Goal: Task Accomplishment & Management: Use online tool/utility

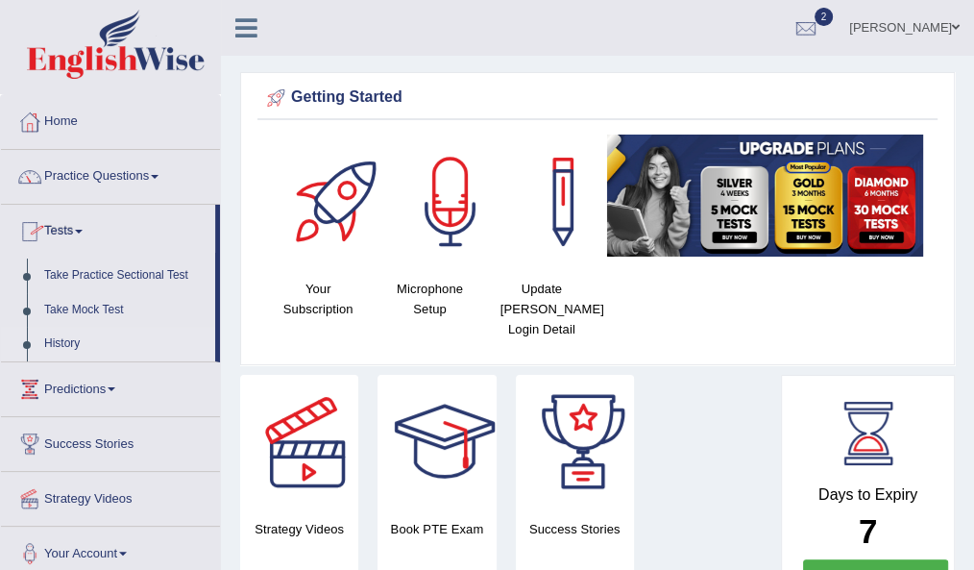
click at [61, 338] on link "History" at bounding box center [126, 344] width 180 height 35
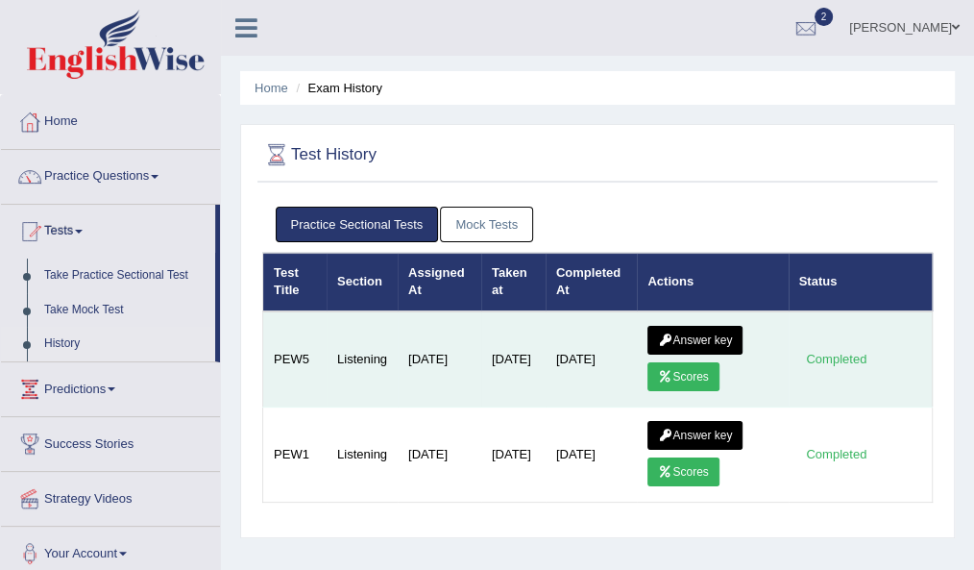
click at [692, 373] on link "Scores" at bounding box center [683, 376] width 71 height 29
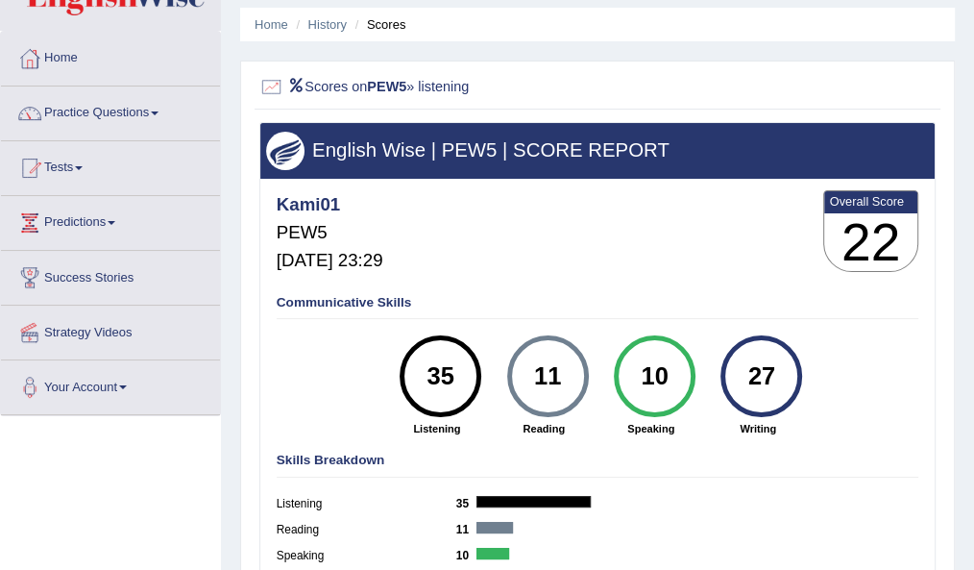
scroll to position [62, 0]
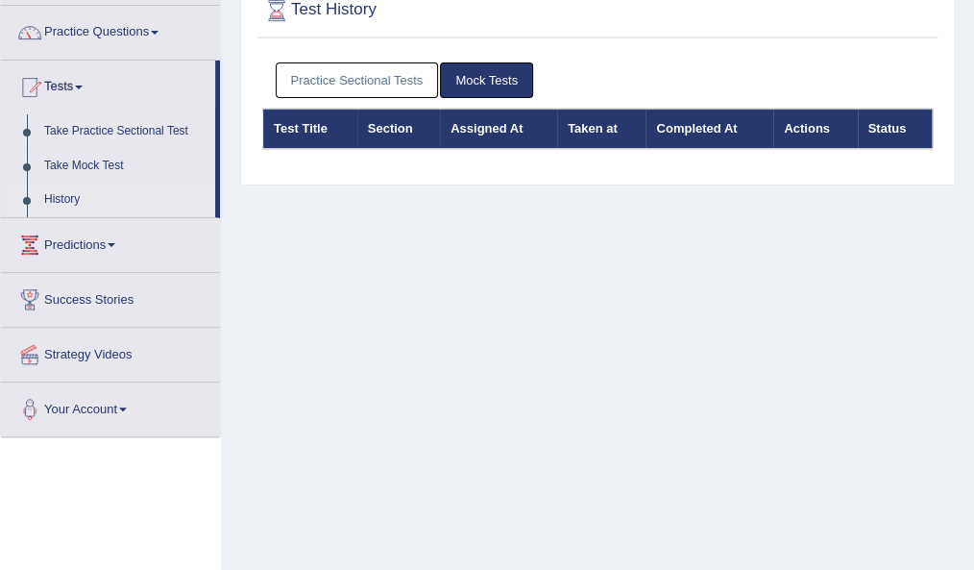
click at [386, 86] on link "Practice Sectional Tests" at bounding box center [357, 80] width 163 height 36
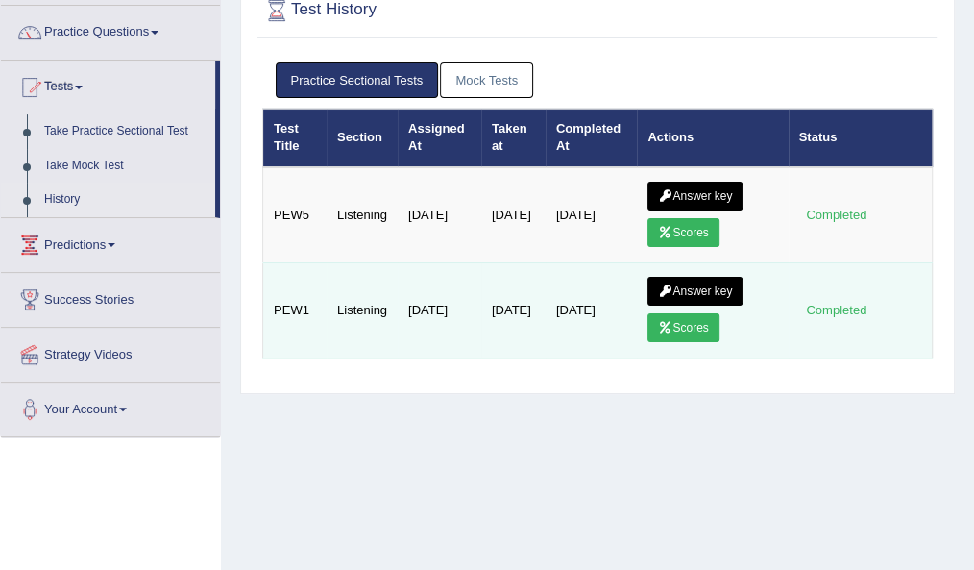
click at [694, 327] on link "Scores" at bounding box center [683, 327] width 71 height 29
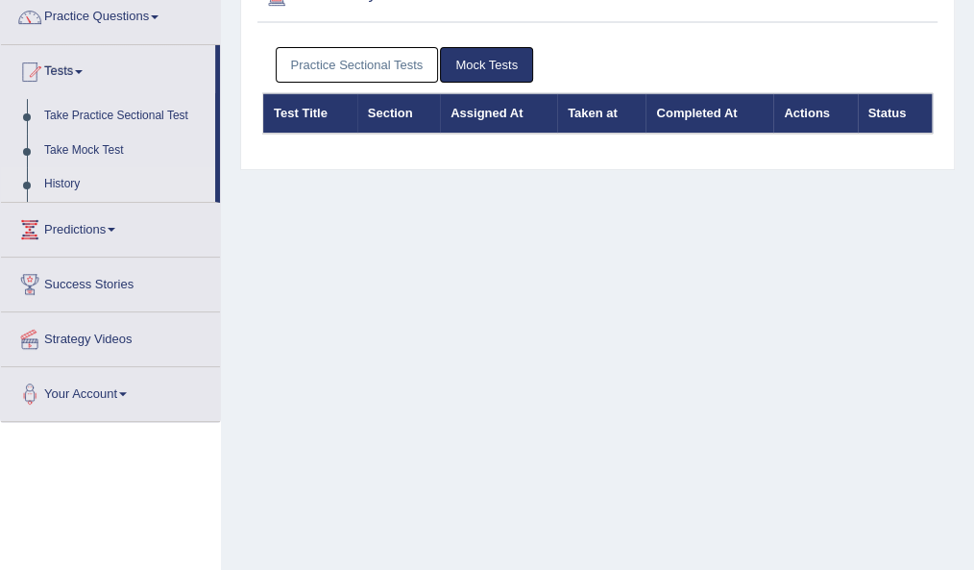
click at [361, 61] on link "Practice Sectional Tests" at bounding box center [357, 65] width 163 height 36
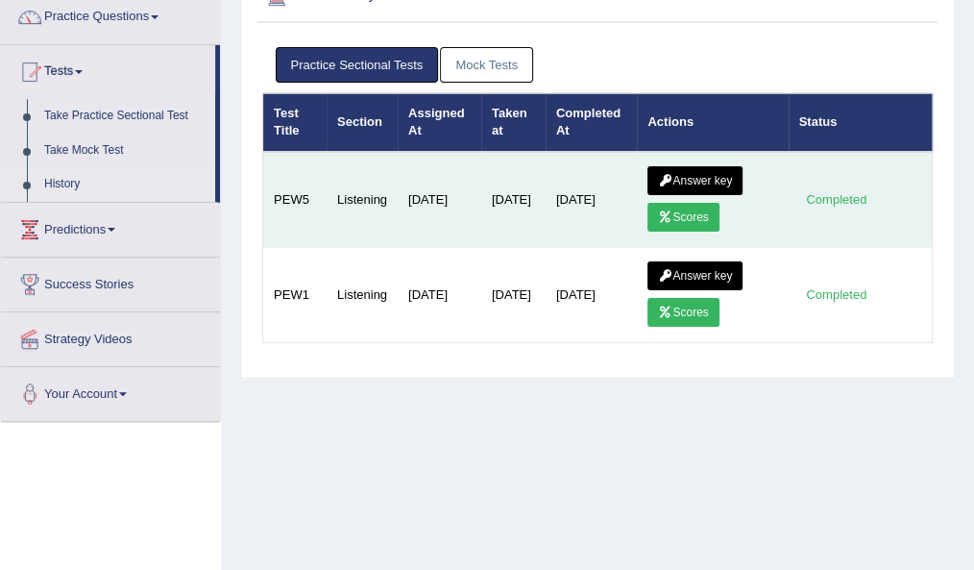
click at [668, 211] on icon at bounding box center [665, 217] width 14 height 12
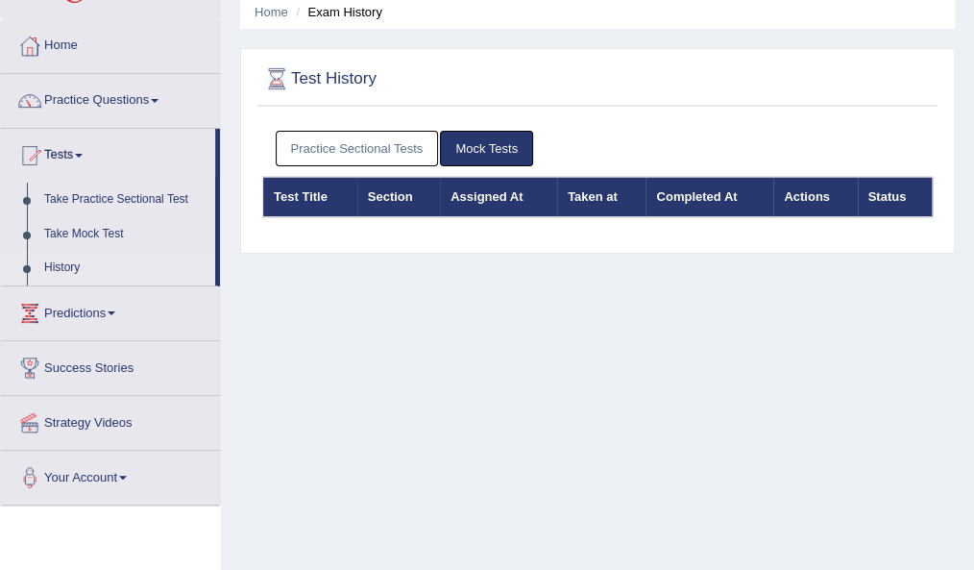
scroll to position [73, 0]
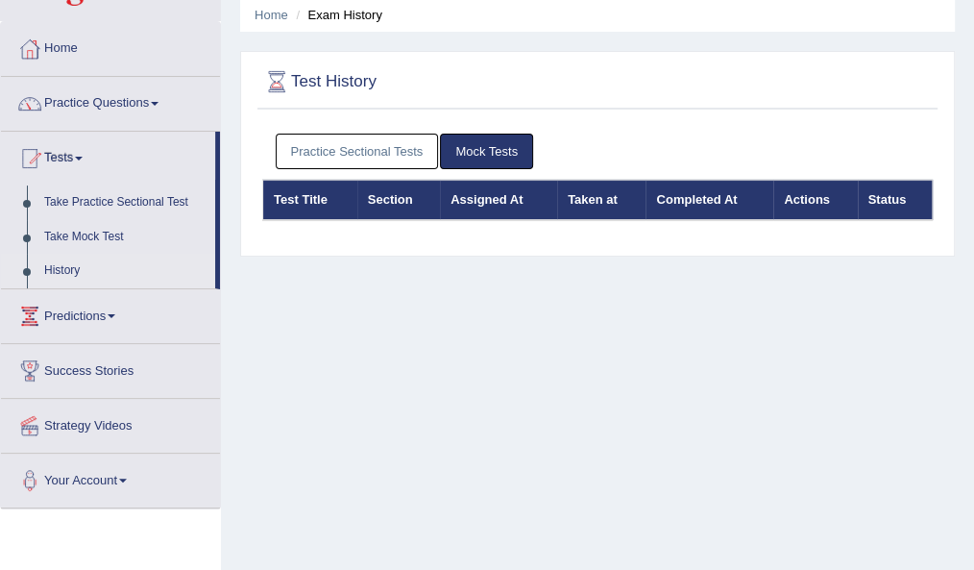
click at [337, 160] on link "Practice Sectional Tests" at bounding box center [357, 152] width 163 height 36
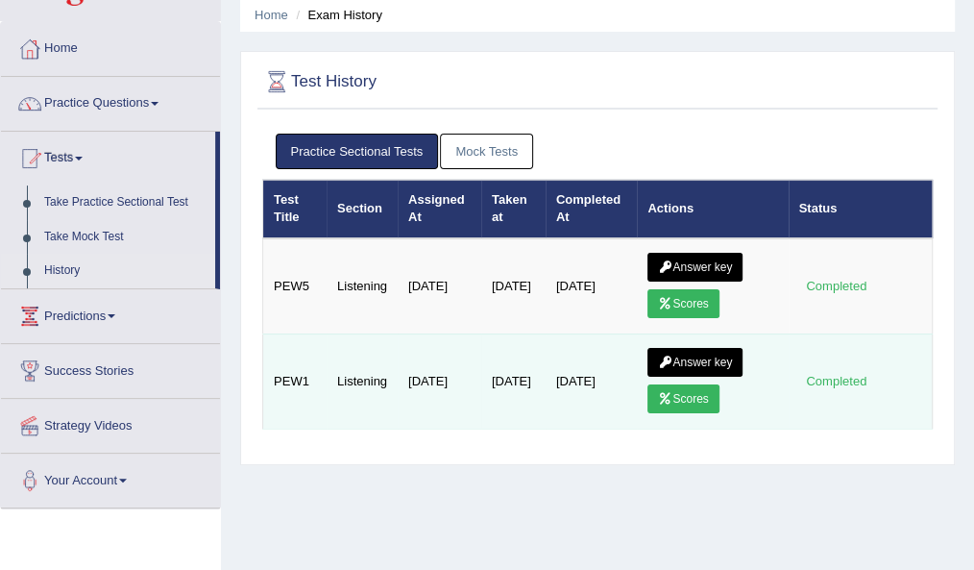
click at [680, 384] on link "Scores" at bounding box center [683, 398] width 71 height 29
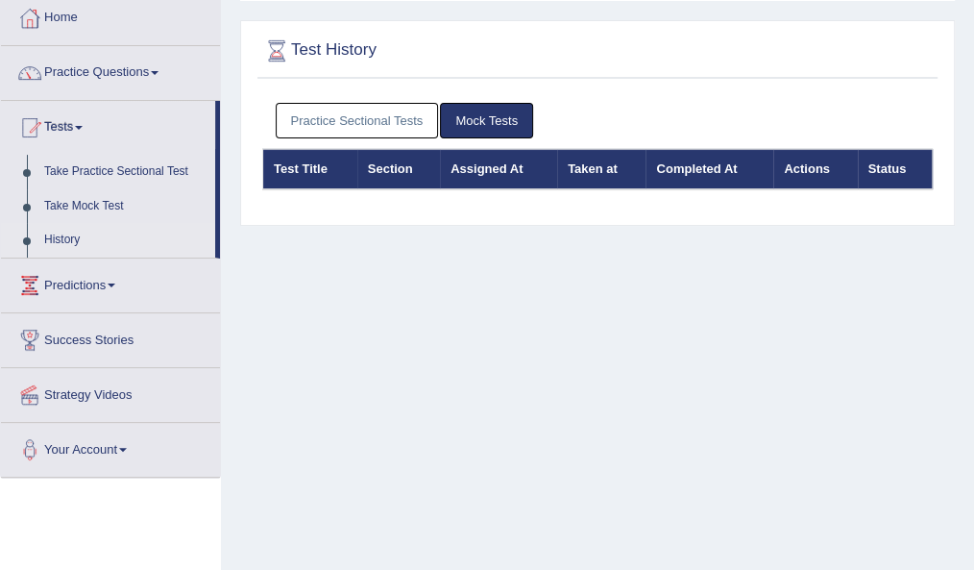
scroll to position [105, 0]
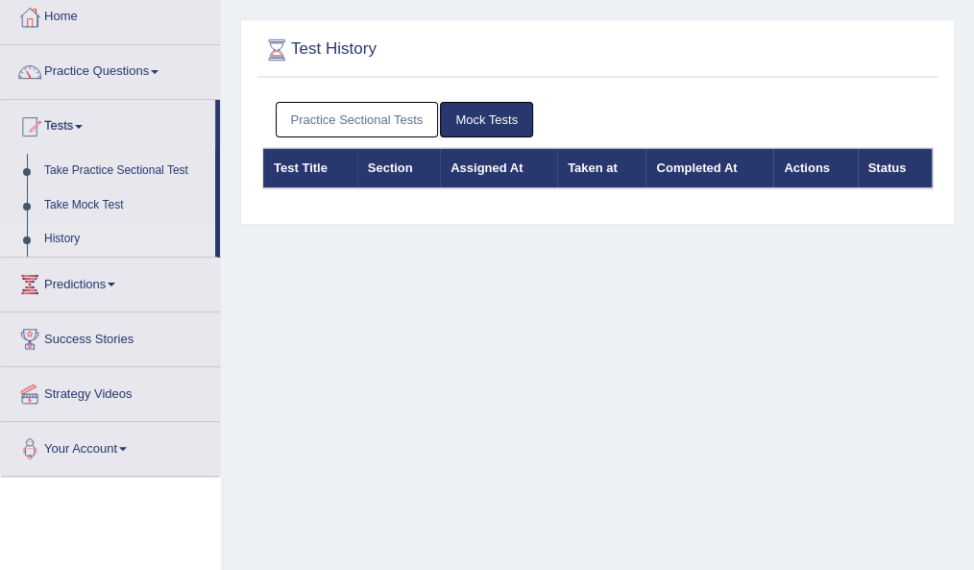
click at [377, 123] on link "Practice Sectional Tests" at bounding box center [357, 120] width 163 height 36
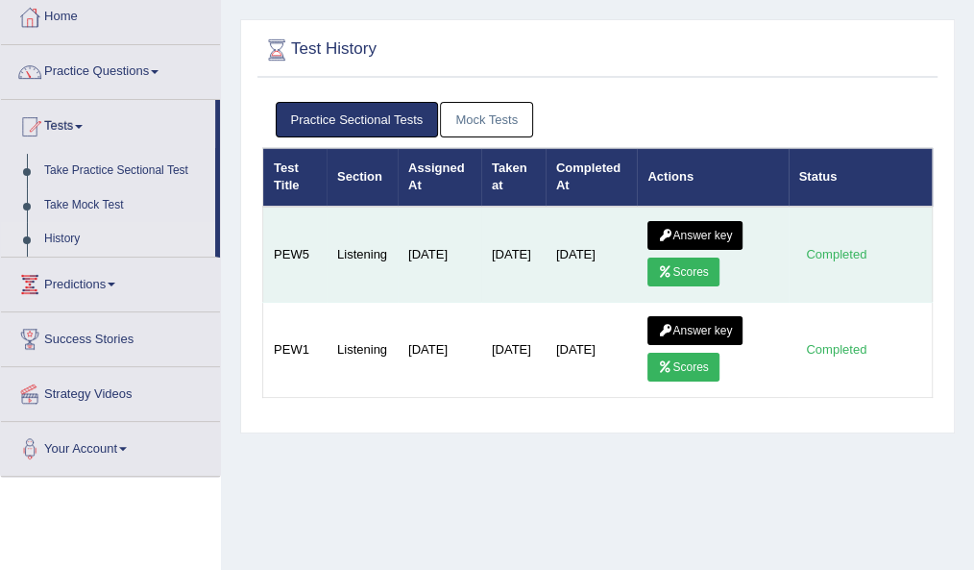
click at [710, 231] on link "Answer key" at bounding box center [695, 235] width 95 height 29
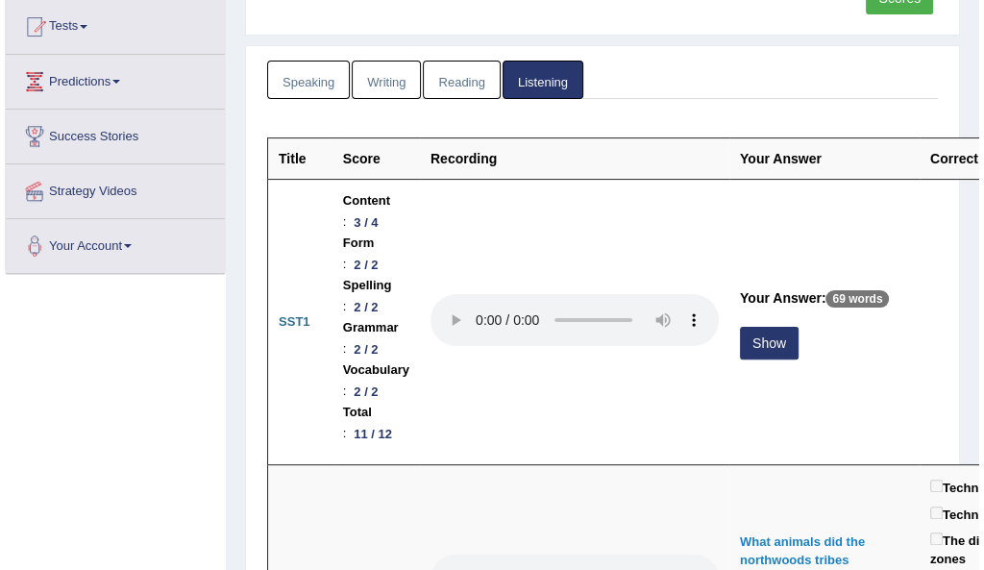
scroll to position [230, 0]
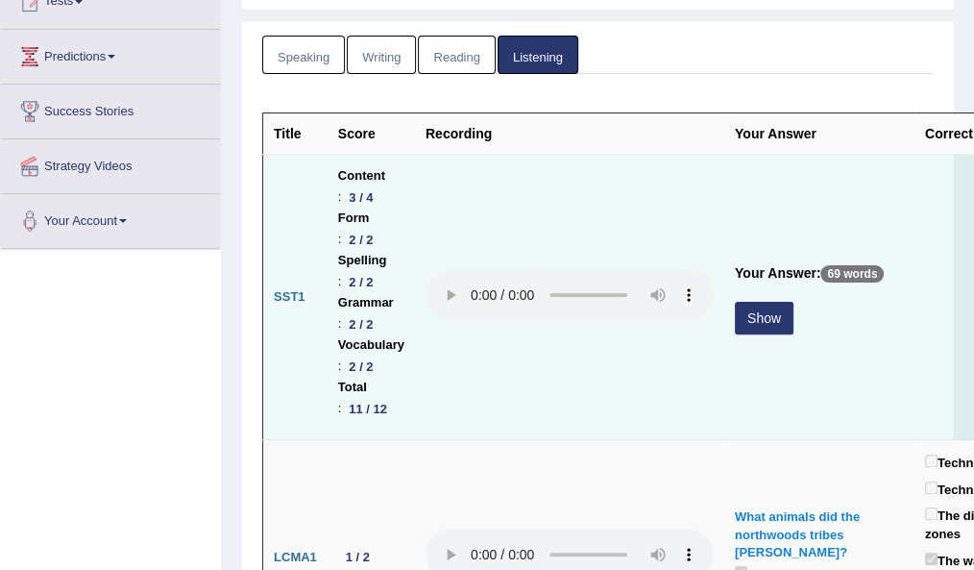
click at [774, 315] on button "Show" at bounding box center [764, 318] width 59 height 33
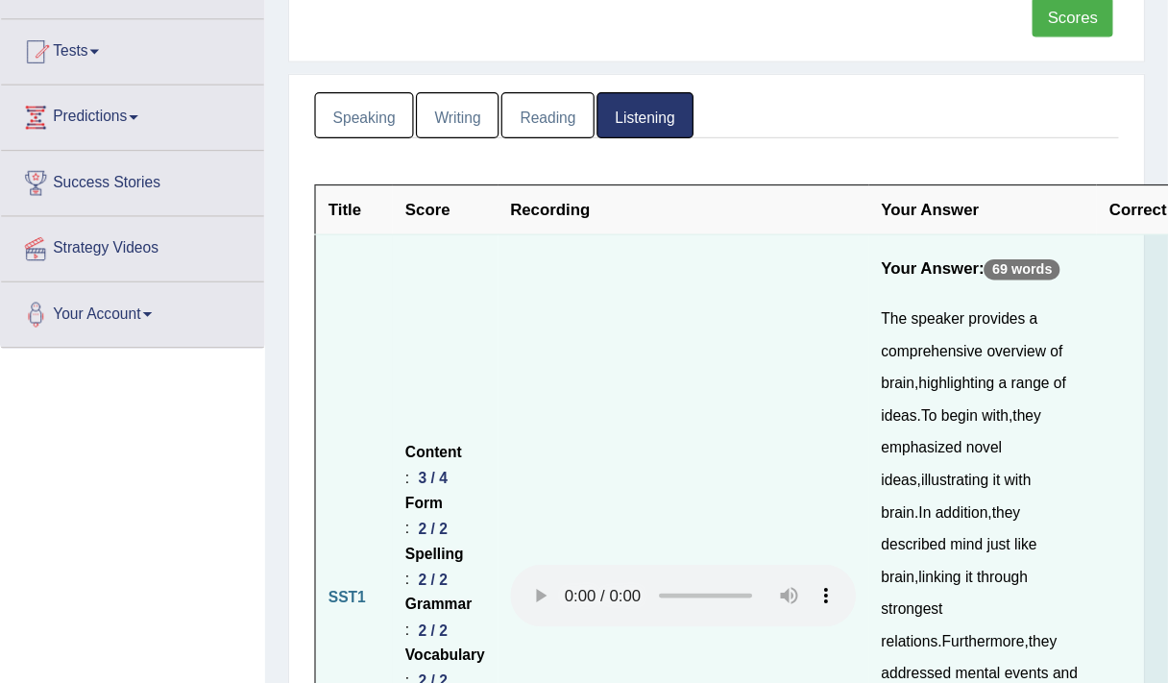
scroll to position [188, 0]
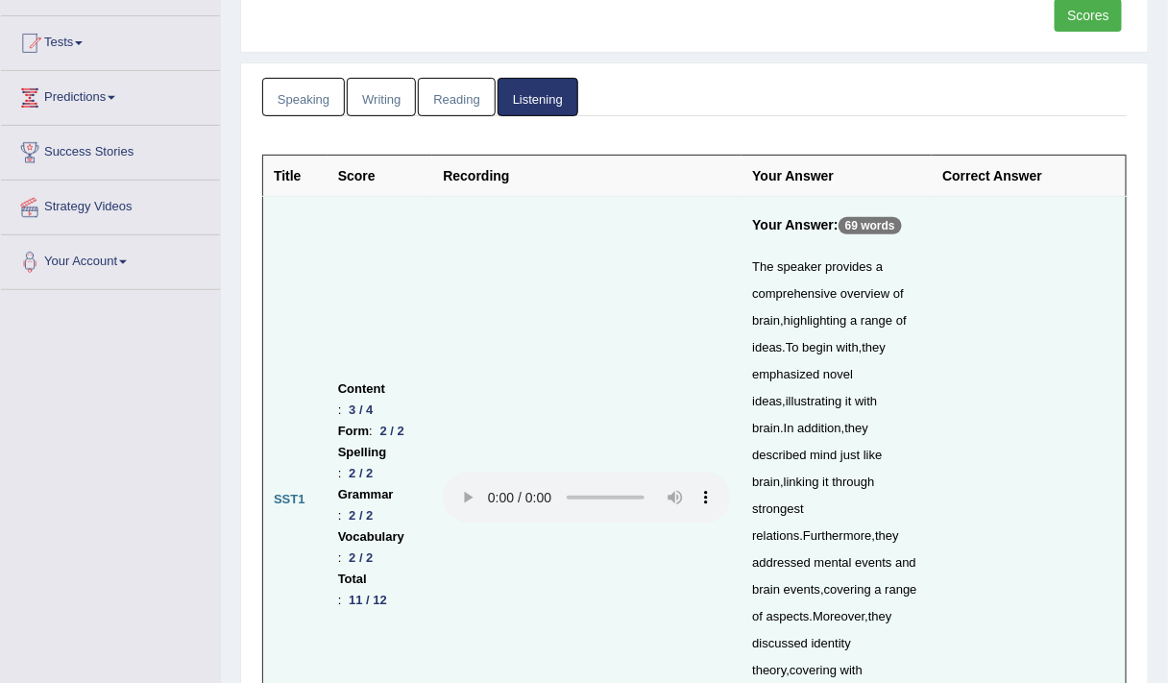
drag, startPoint x: 983, startPoint y: 1, endPoint x: 617, endPoint y: 327, distance: 490.0
click at [617, 327] on td at bounding box center [586, 500] width 309 height 606
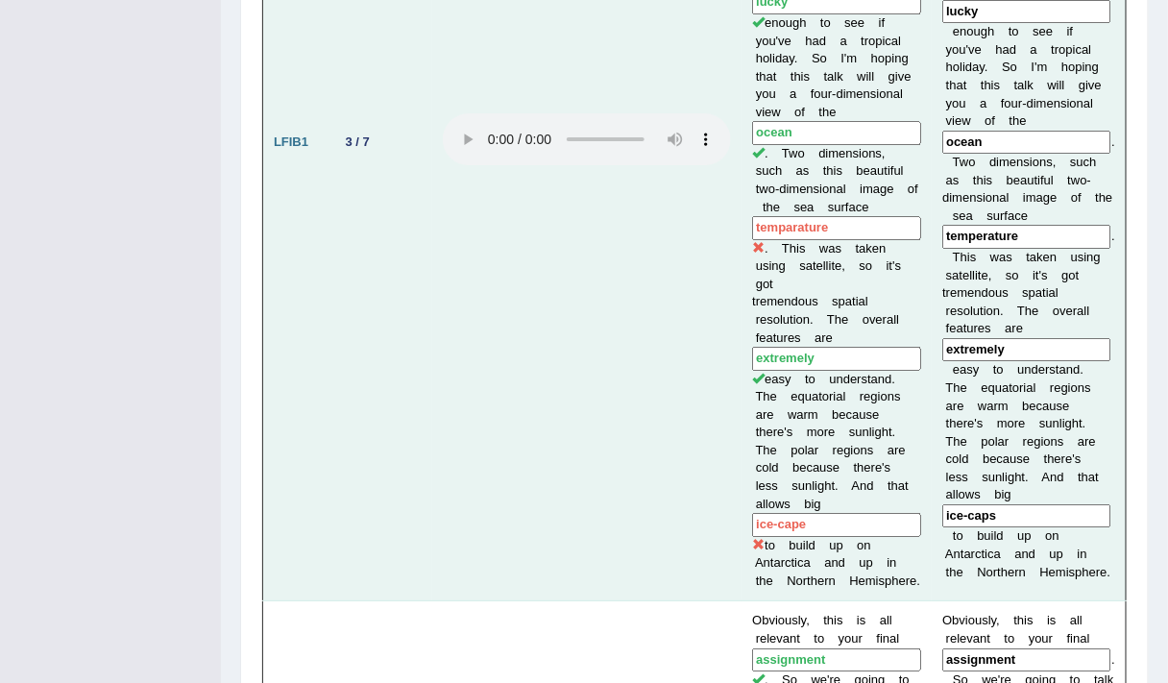
scroll to position [1859, 0]
click at [925, 492] on td "The way I look back in the past is by using the fossilized remains of deep cora…" at bounding box center [837, 141] width 190 height 919
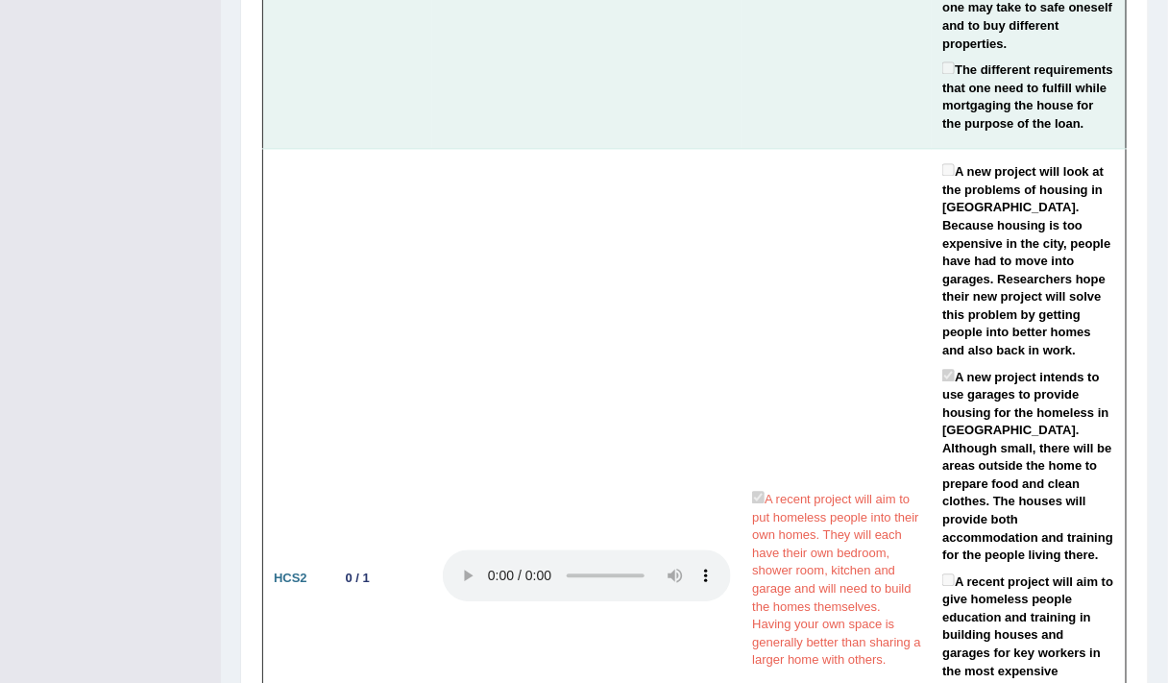
scroll to position [3395, 0]
click at [885, 429] on td "A recent project will aim to put homeless people into their own homes. They wil…" at bounding box center [837, 577] width 190 height 859
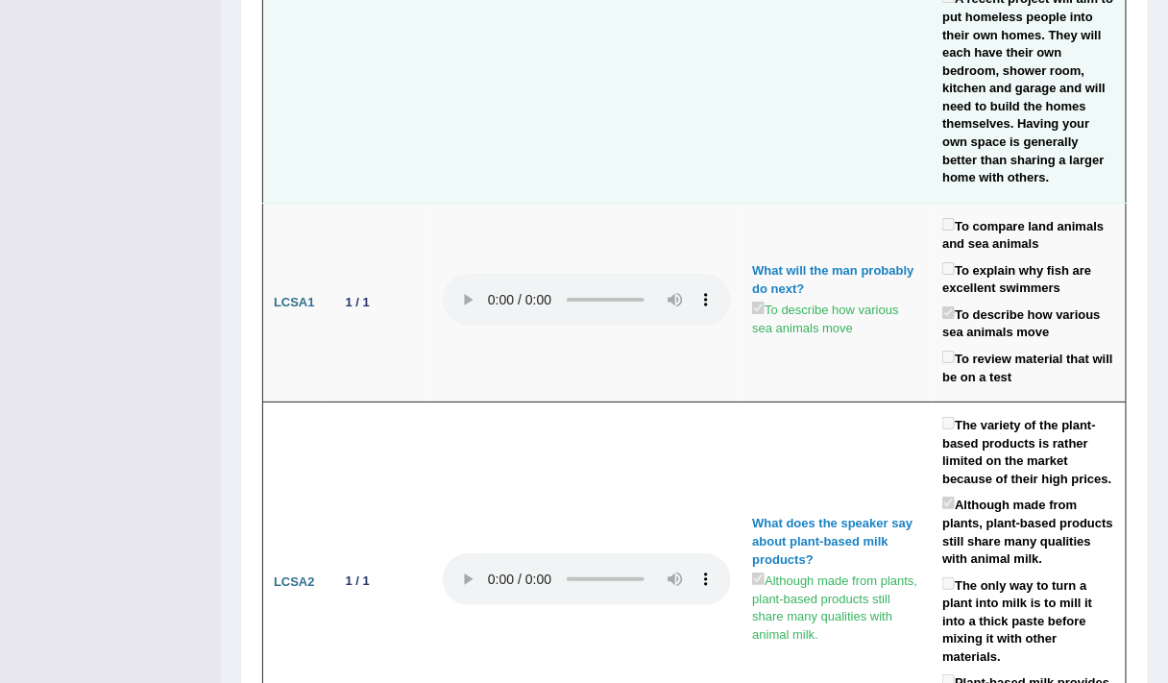
scroll to position [4200, 0]
click at [885, 427] on td "What does the speaker say about plant-based milk products? Although made from p…" at bounding box center [837, 582] width 190 height 360
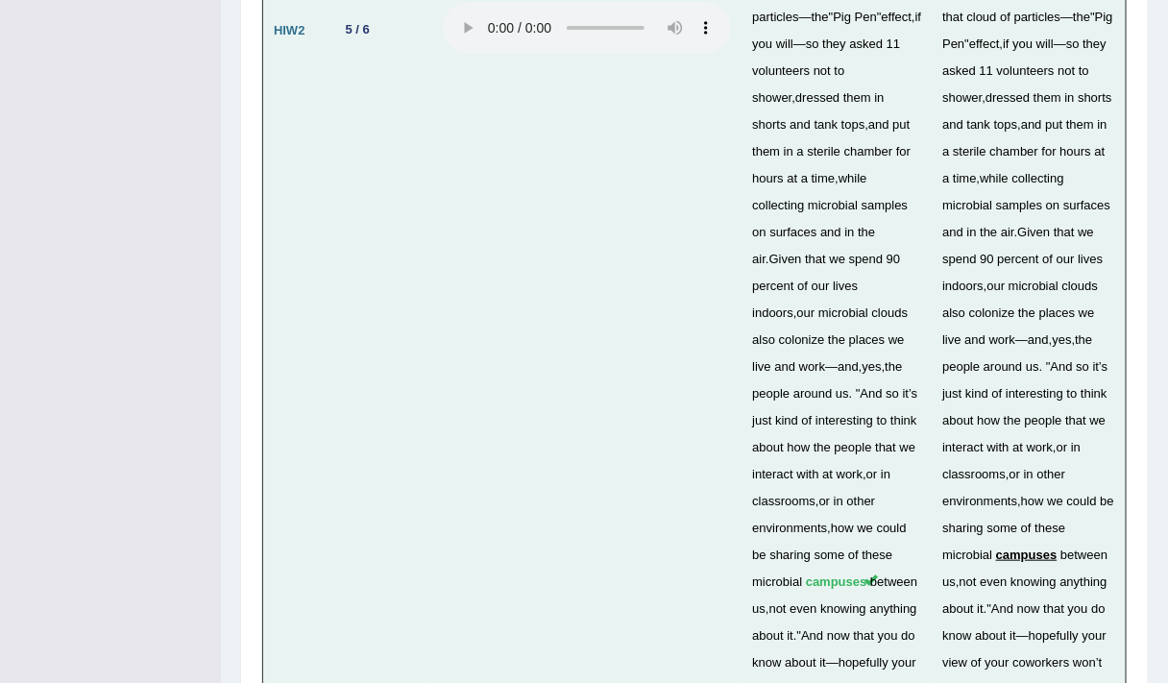
scroll to position [6761, 0]
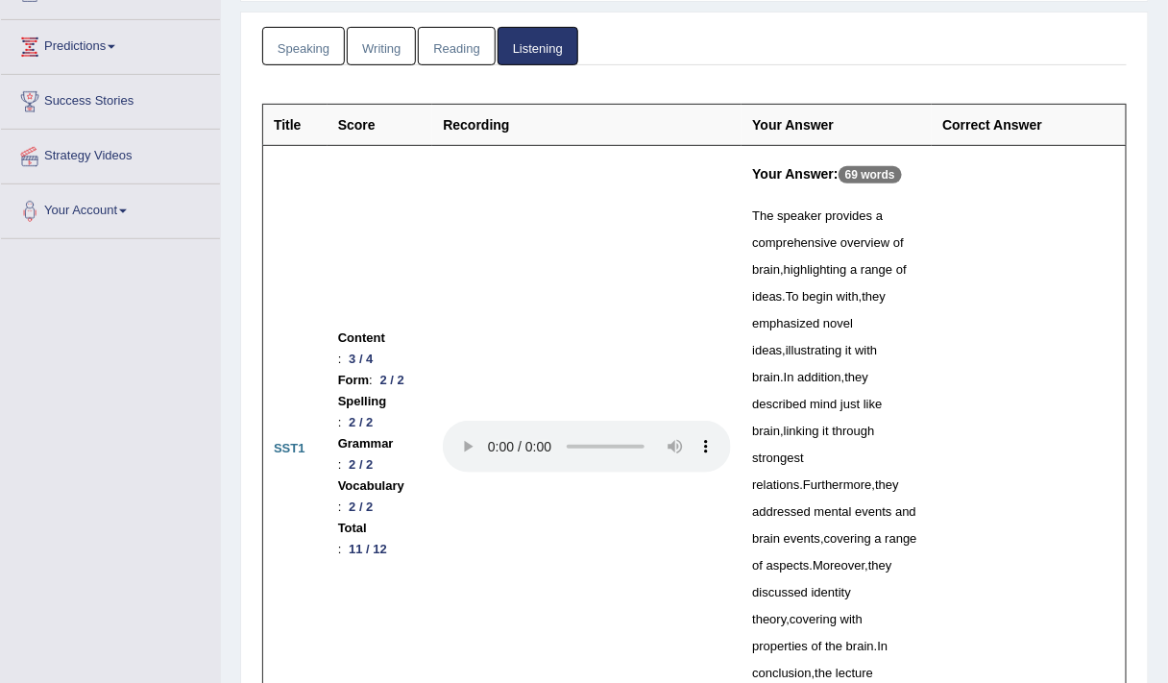
scroll to position [0, 0]
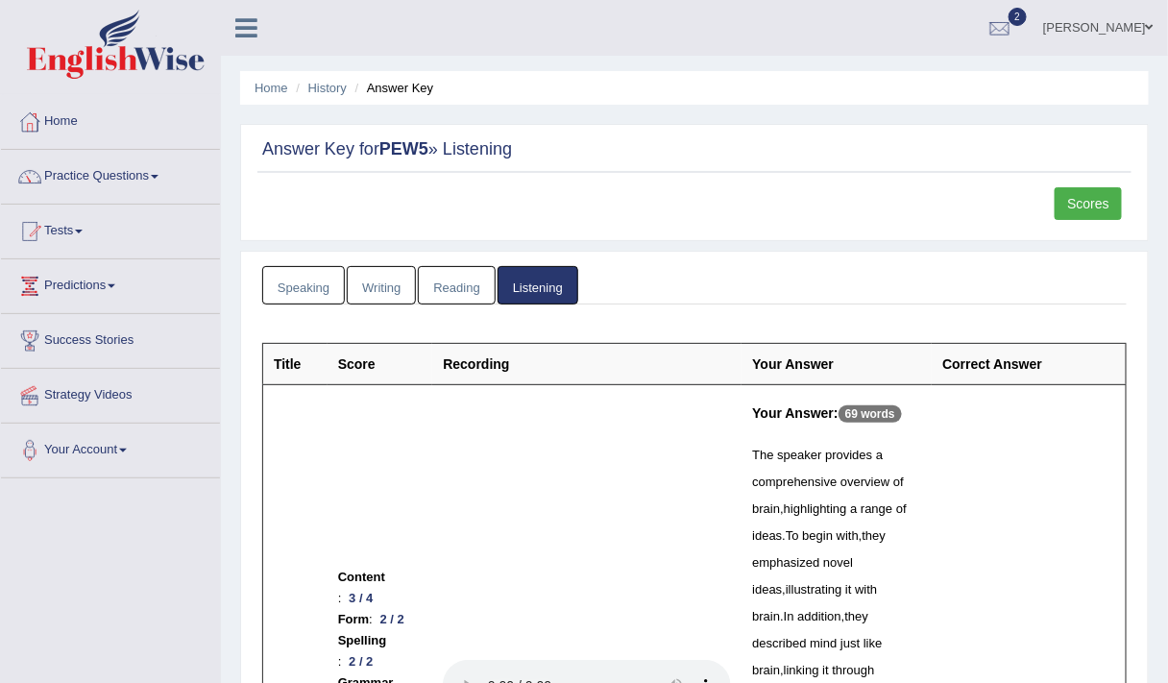
click at [461, 284] on link "Reading" at bounding box center [456, 285] width 77 height 39
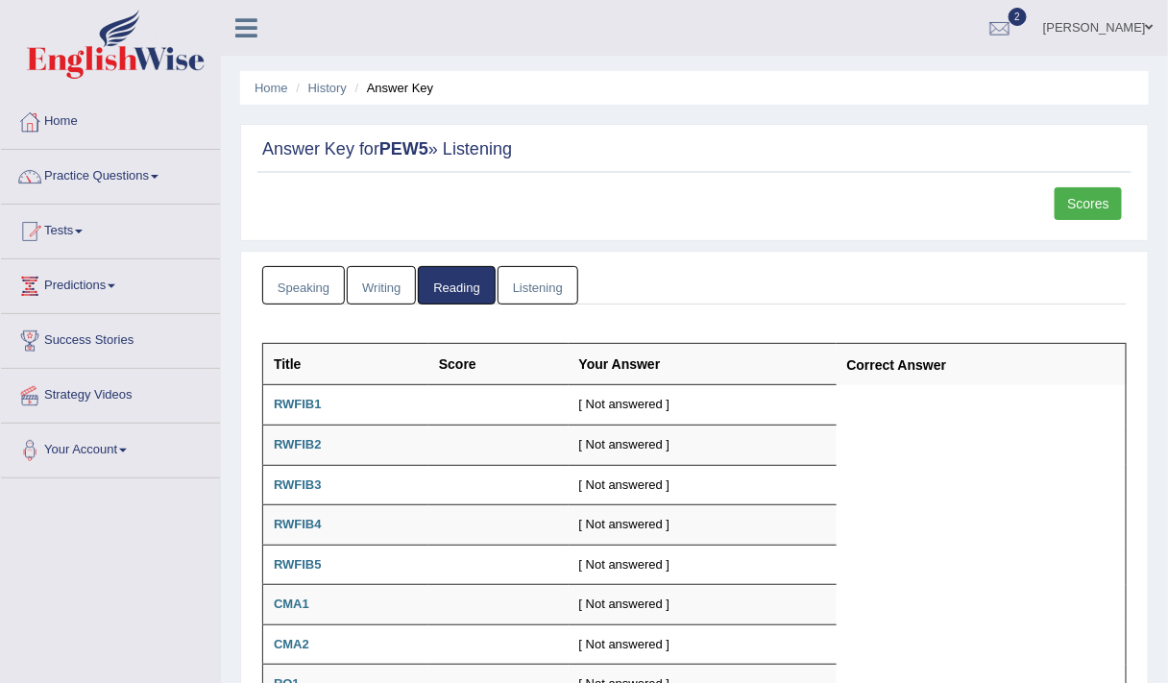
click at [369, 287] on link "Writing" at bounding box center [381, 285] width 69 height 39
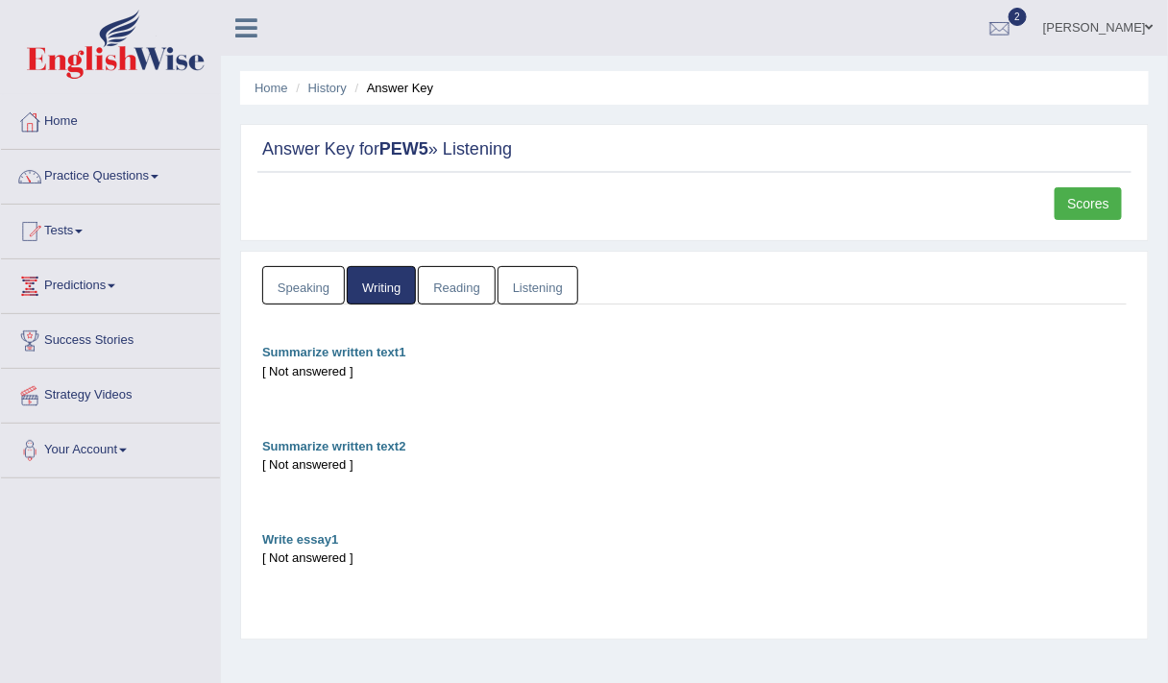
click at [315, 286] on link "Speaking" at bounding box center [303, 285] width 83 height 39
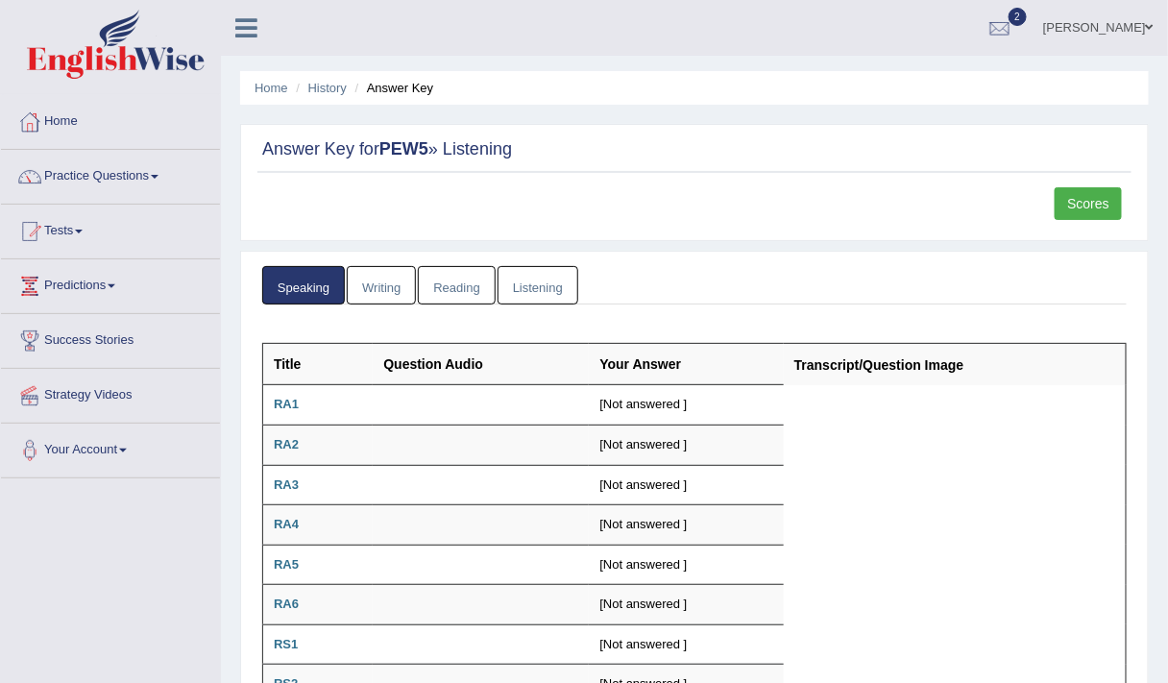
click at [973, 206] on link "Scores" at bounding box center [1088, 203] width 67 height 33
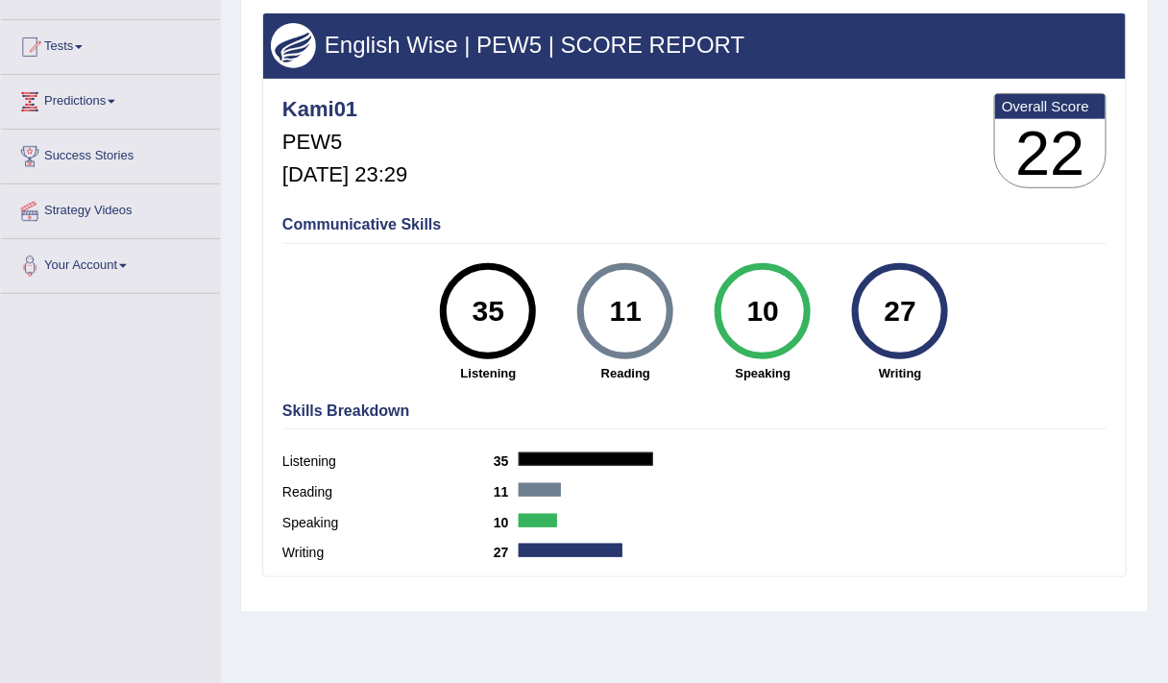
scroll to position [196, 0]
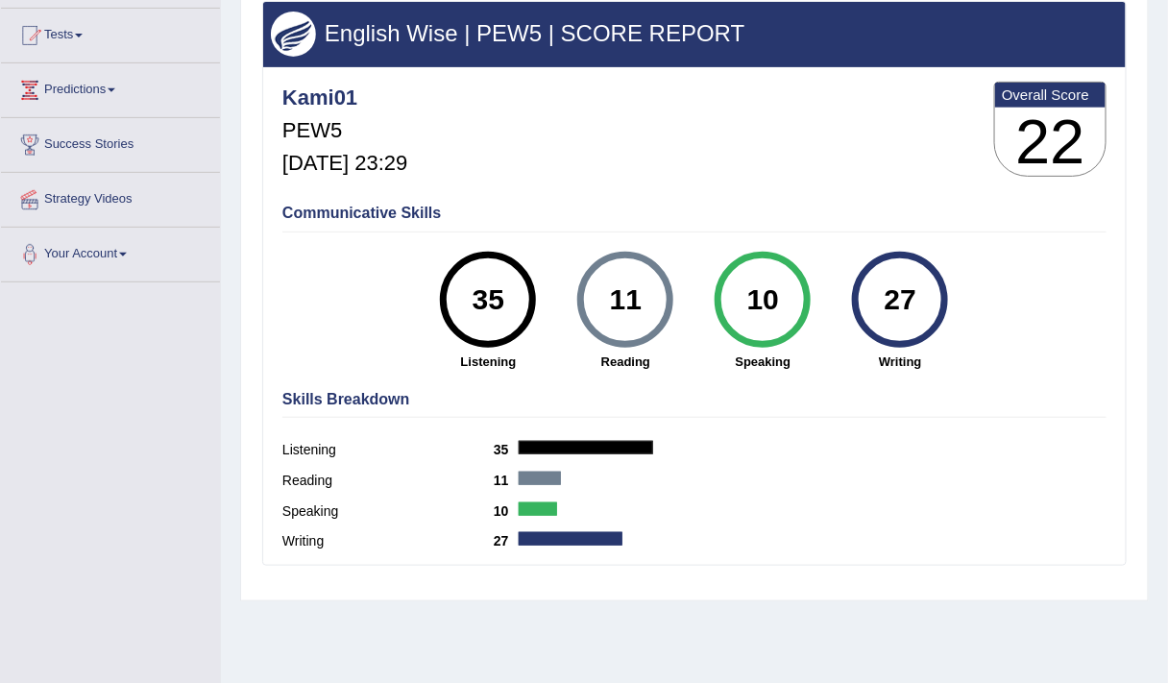
click at [630, 353] on strong "Reading" at bounding box center [626, 362] width 118 height 18
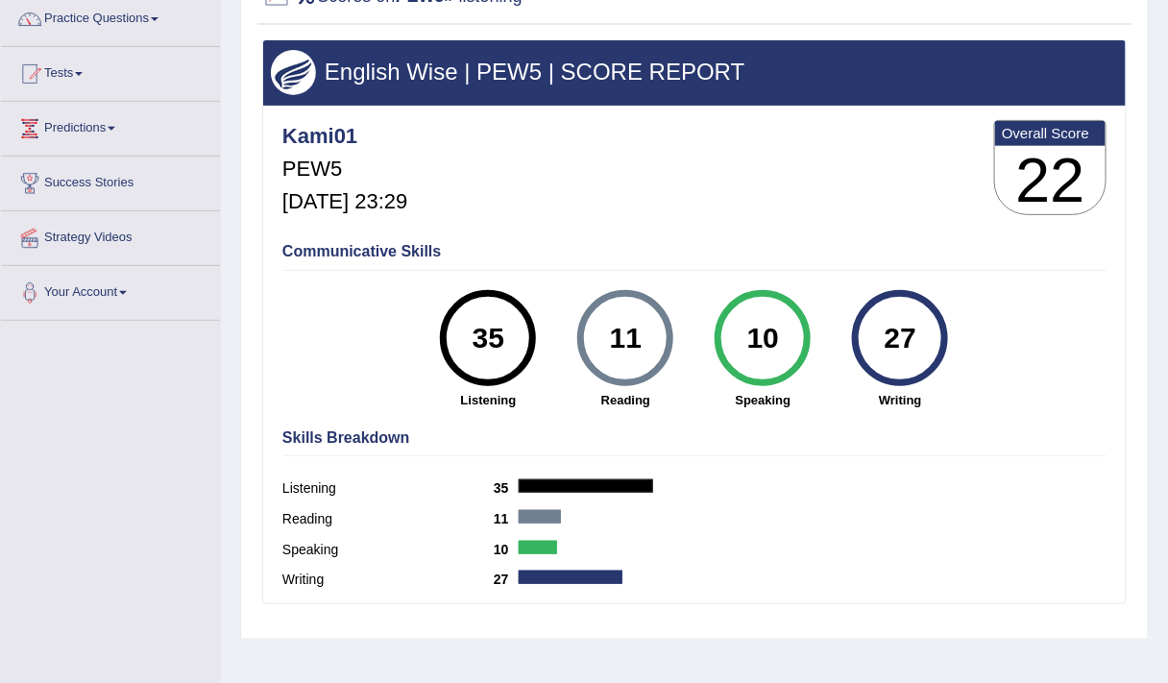
scroll to position [142, 0]
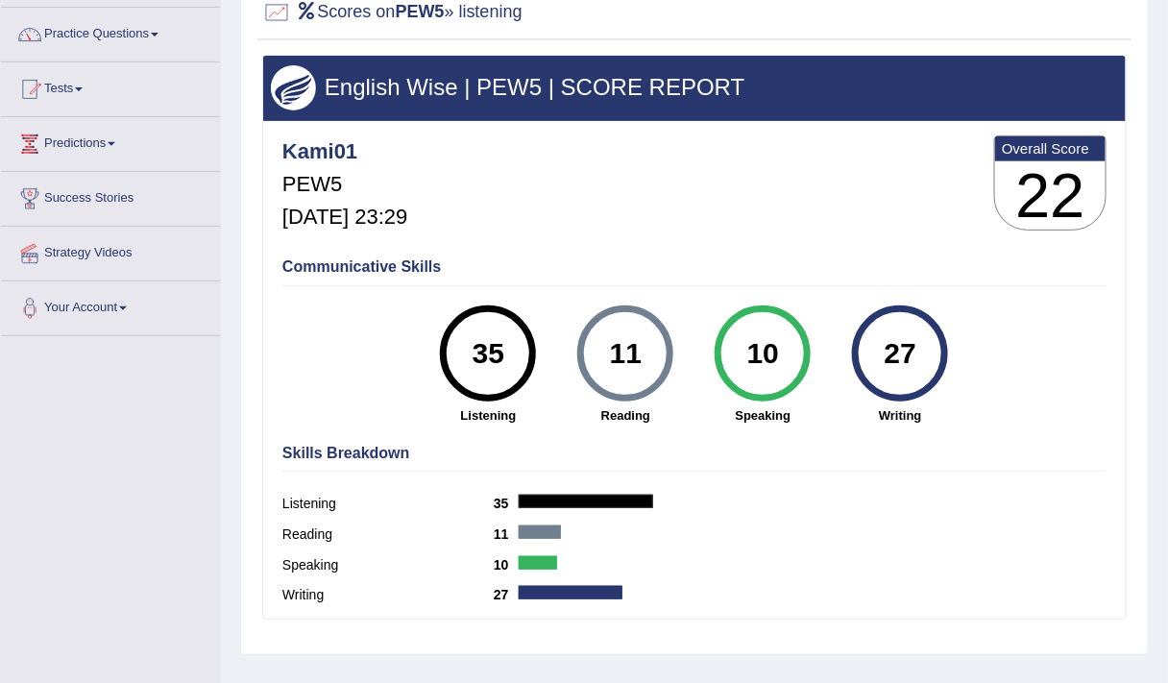
click at [923, 355] on div "27" at bounding box center [901, 353] width 70 height 81
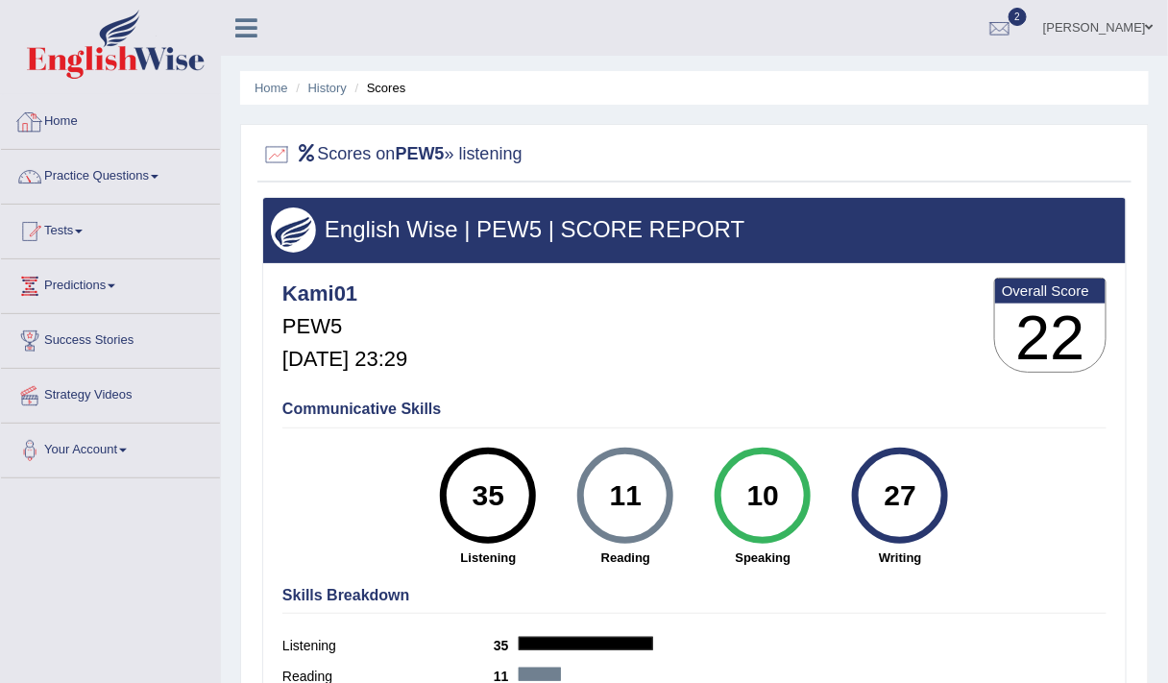
click at [66, 129] on link "Home" at bounding box center [110, 119] width 219 height 48
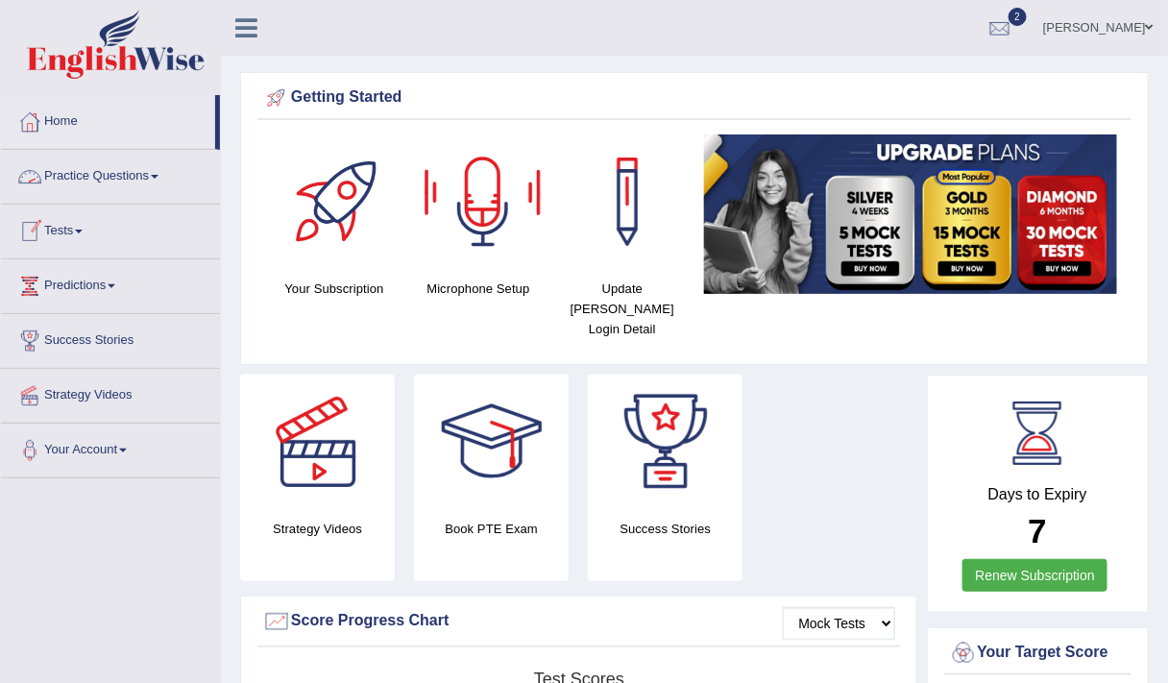
click at [97, 171] on link "Practice Questions" at bounding box center [110, 174] width 219 height 48
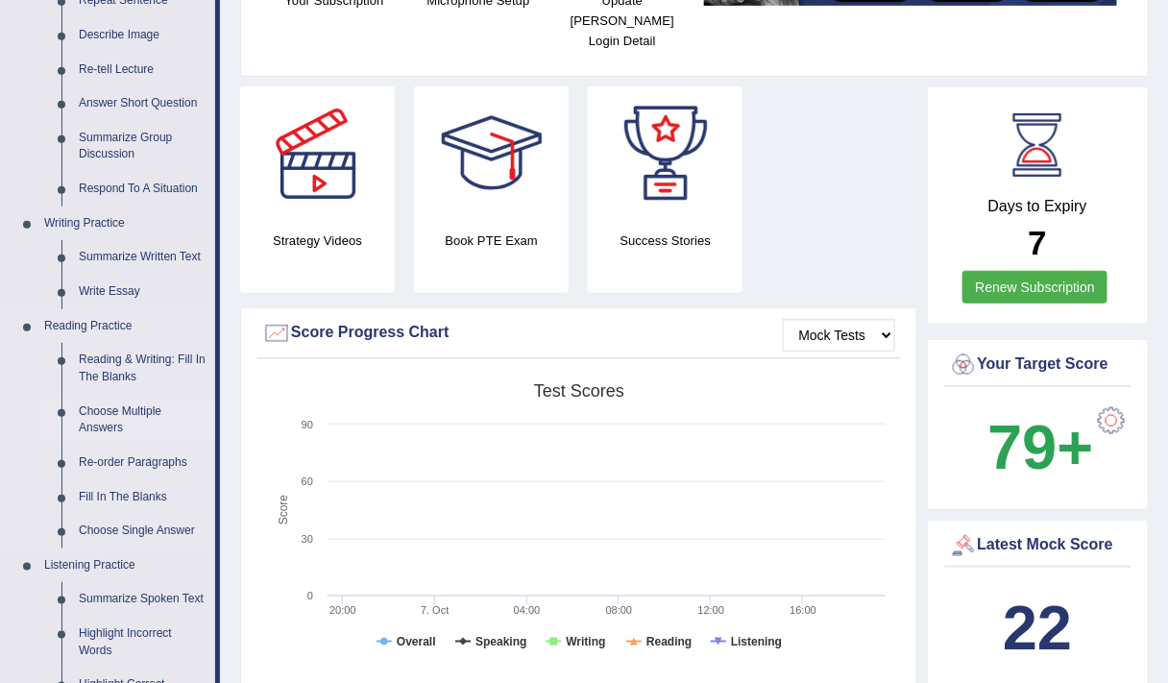
scroll to position [288, 0]
click at [88, 284] on link "Write Essay" at bounding box center [142, 292] width 145 height 35
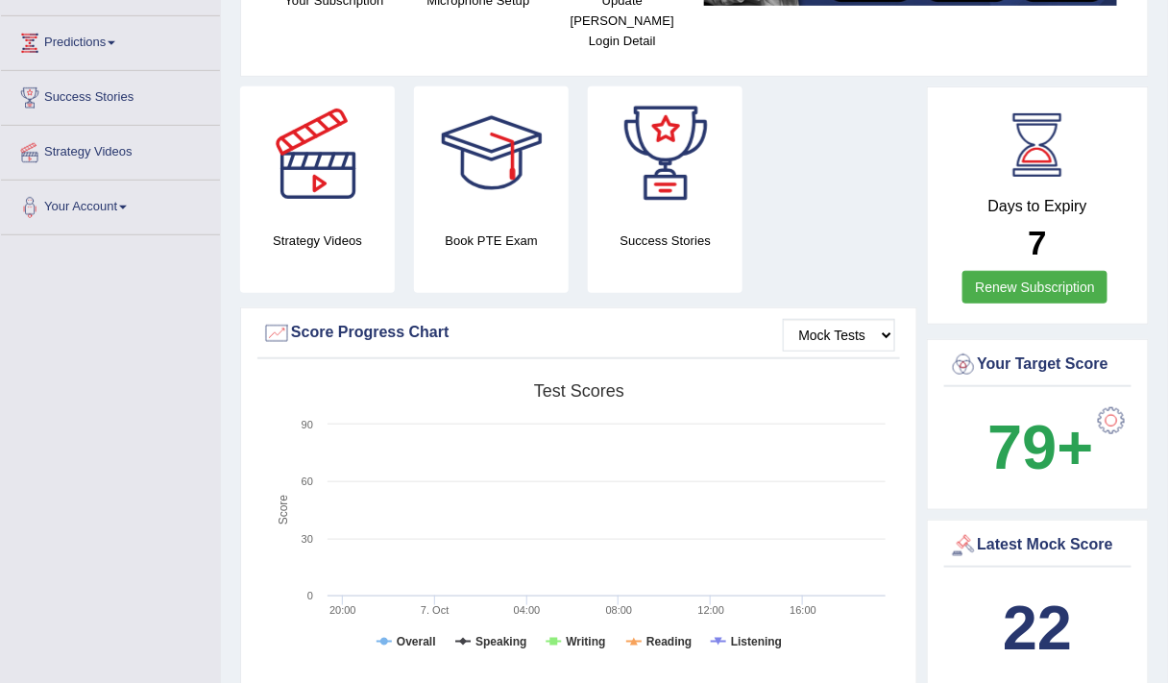
scroll to position [318, 0]
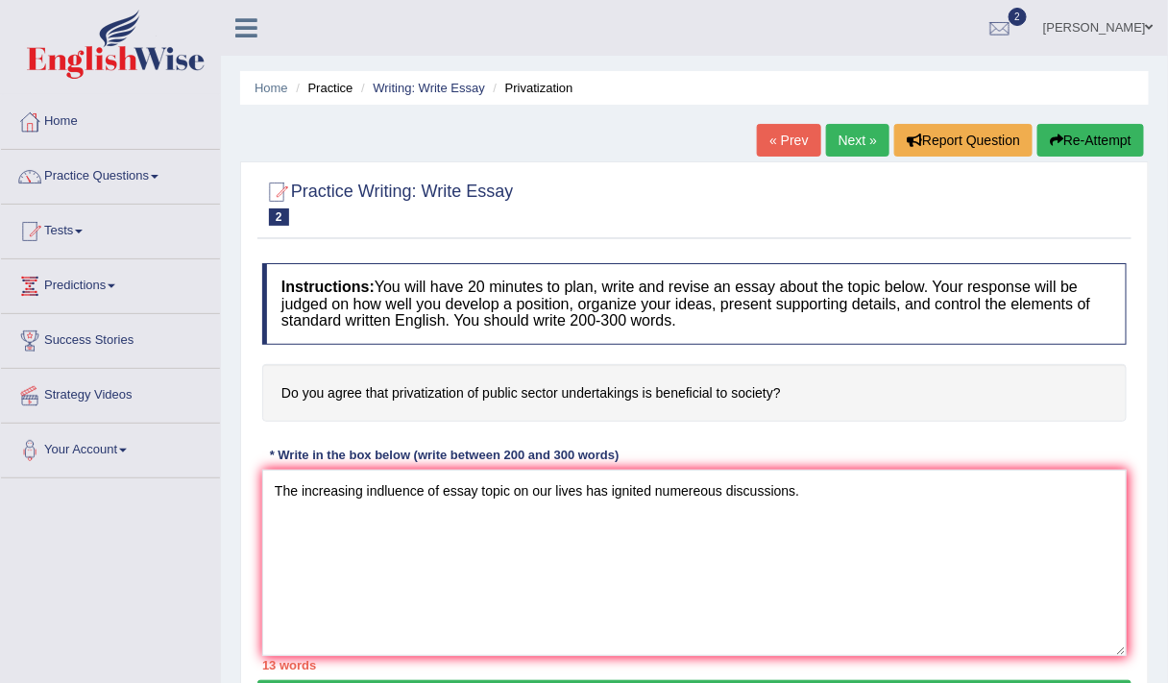
click at [384, 491] on textarea "The increasing indluence of essay topic on our lives has ignited numereous disc…" at bounding box center [694, 563] width 865 height 186
click at [695, 490] on textarea "The increasing influence of essay topic on our lives has ignited numereous disc…" at bounding box center [694, 563] width 865 height 186
click at [894, 545] on textarea "The increasing influence of essay topic on our lives has ignited numerous discu…" at bounding box center [694, 563] width 865 height 186
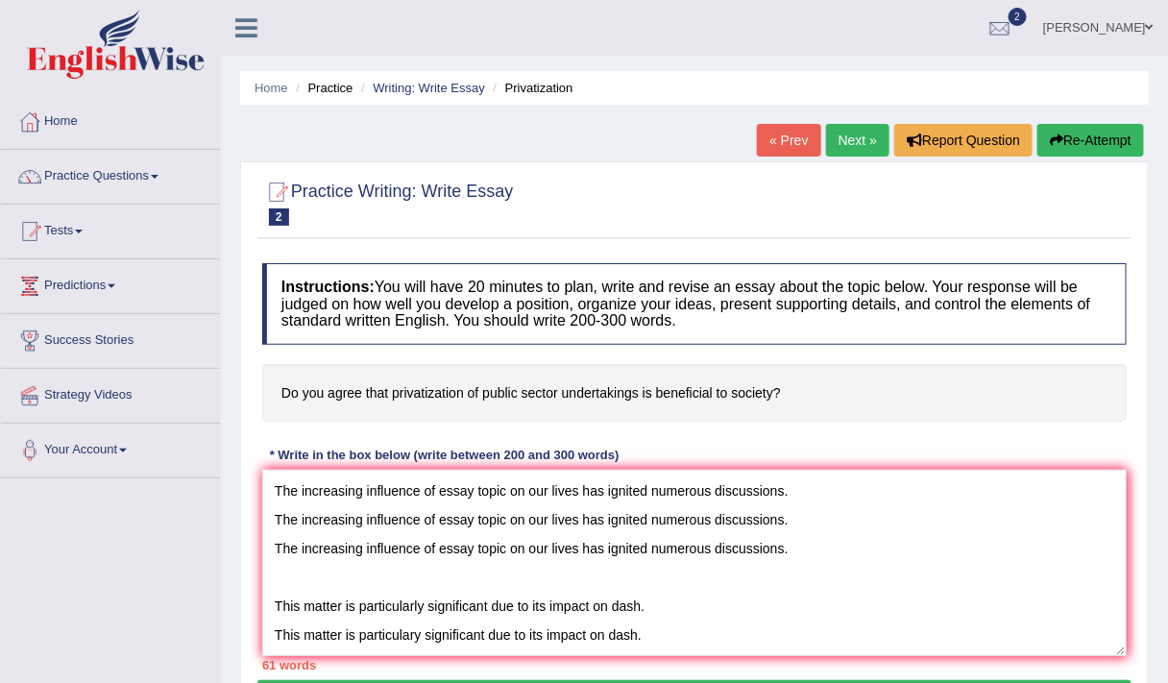
scroll to position [16, 0]
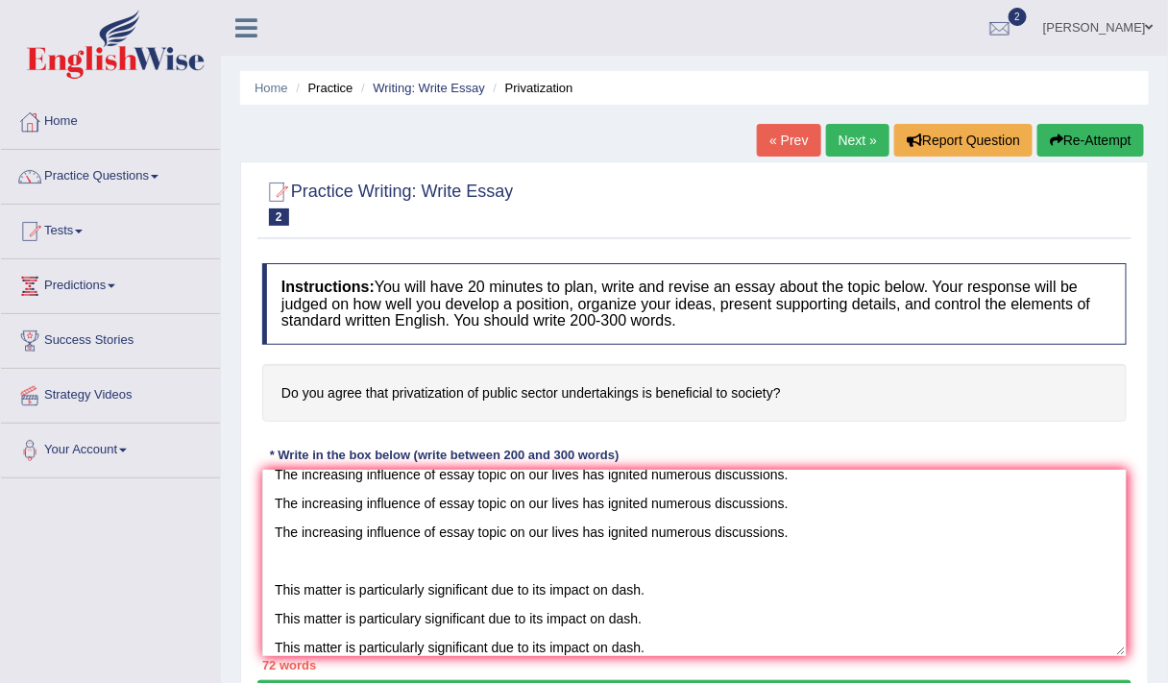
click at [423, 620] on textarea "The increasing influence of essay topic on our lives has ignited numerous discu…" at bounding box center [694, 563] width 865 height 186
click at [672, 633] on textarea "The increasing influence of essay topic on our lives has ignited numerous discu…" at bounding box center [694, 563] width 865 height 186
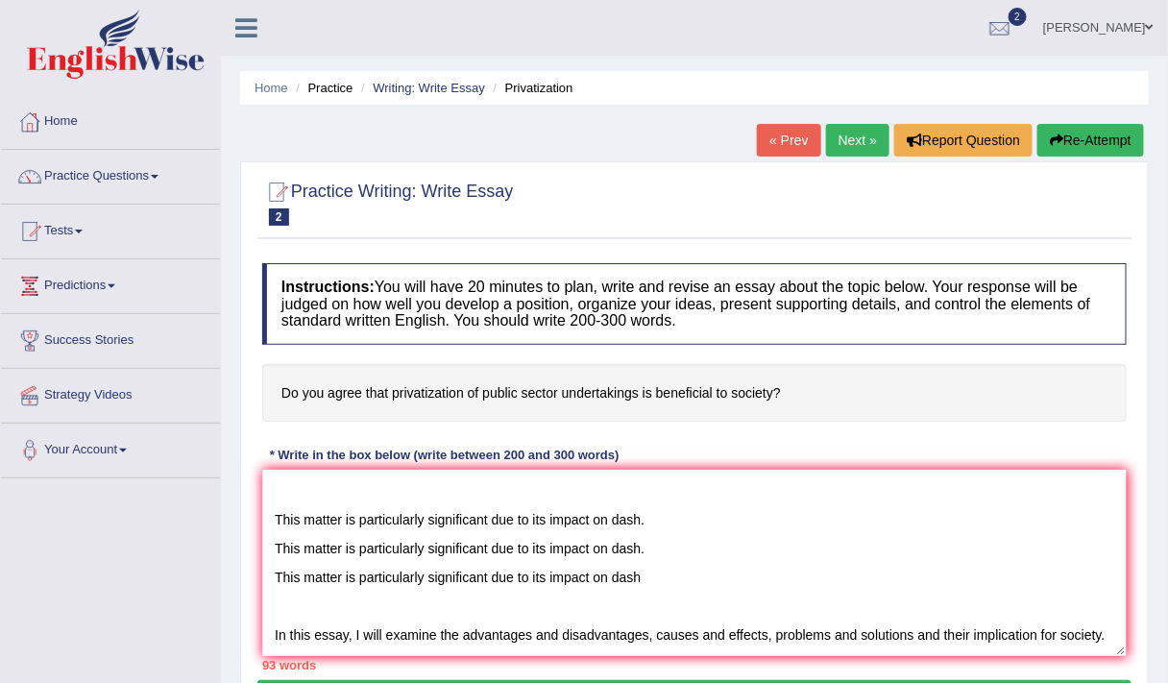
scroll to position [115, 0]
click at [692, 636] on textarea "The increasing influence of essay topic on our lives has ignited numerous discu…" at bounding box center [694, 563] width 865 height 186
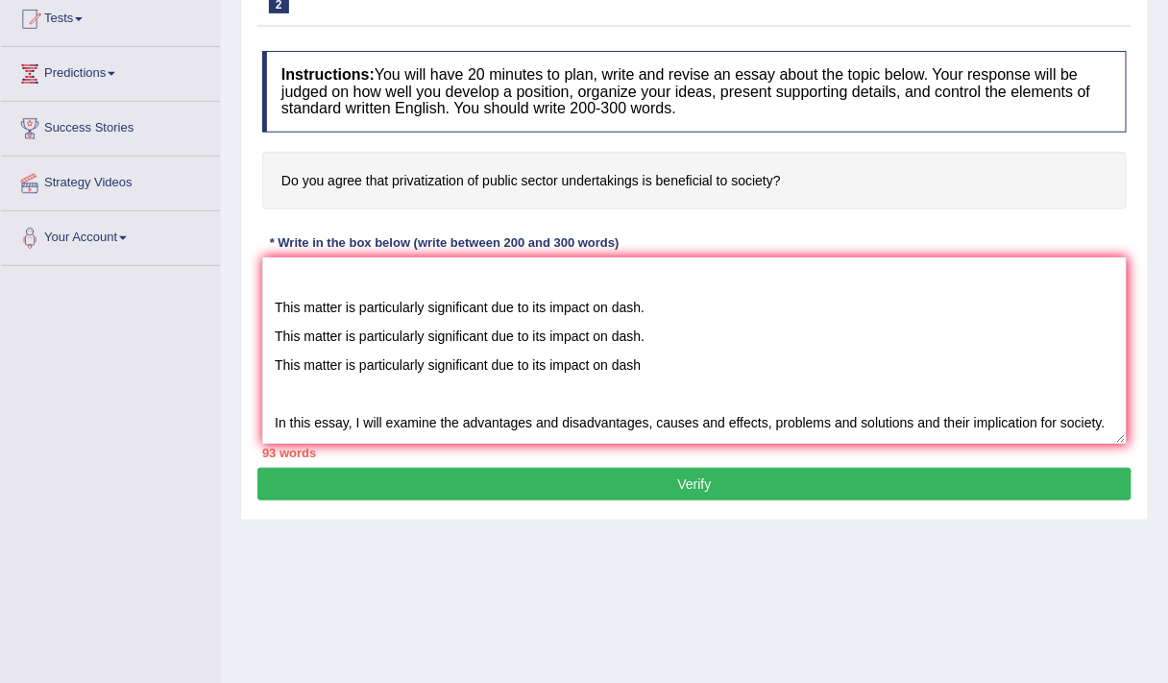
scroll to position [213, 0]
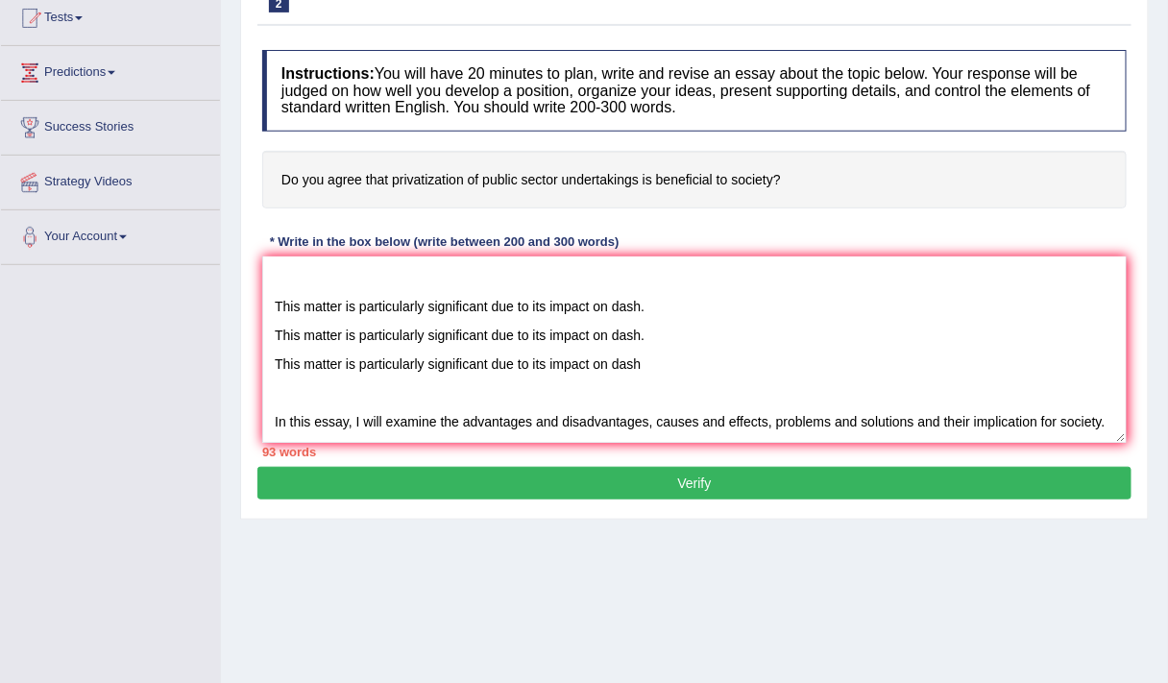
click at [692, 636] on div "Home Practice Writing: Write Essay Privatization « Prev Next » Report Question …" at bounding box center [694, 267] width 947 height 961
click at [911, 393] on textarea "The increasing influence of essay topic on our lives has ignited numerous discu…" at bounding box center [694, 350] width 865 height 186
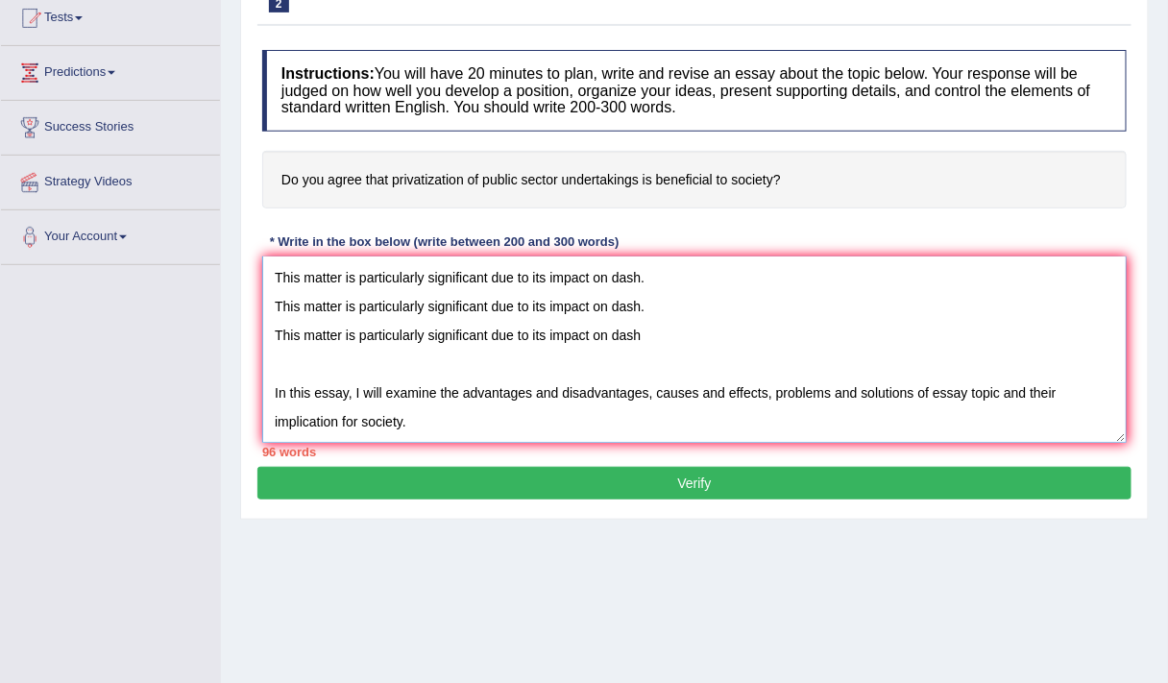
click at [907, 421] on textarea "The increasing influence of essay topic on our lives has ignited numerous discu…" at bounding box center [694, 350] width 865 height 186
click at [339, 422] on textarea "The increasing influence of essay topic on our lives has ignited numerous discu…" at bounding box center [694, 350] width 865 height 186
click at [428, 423] on textarea "The increasing influence of essay topic on our lives has ignited numerous discu…" at bounding box center [694, 350] width 865 height 186
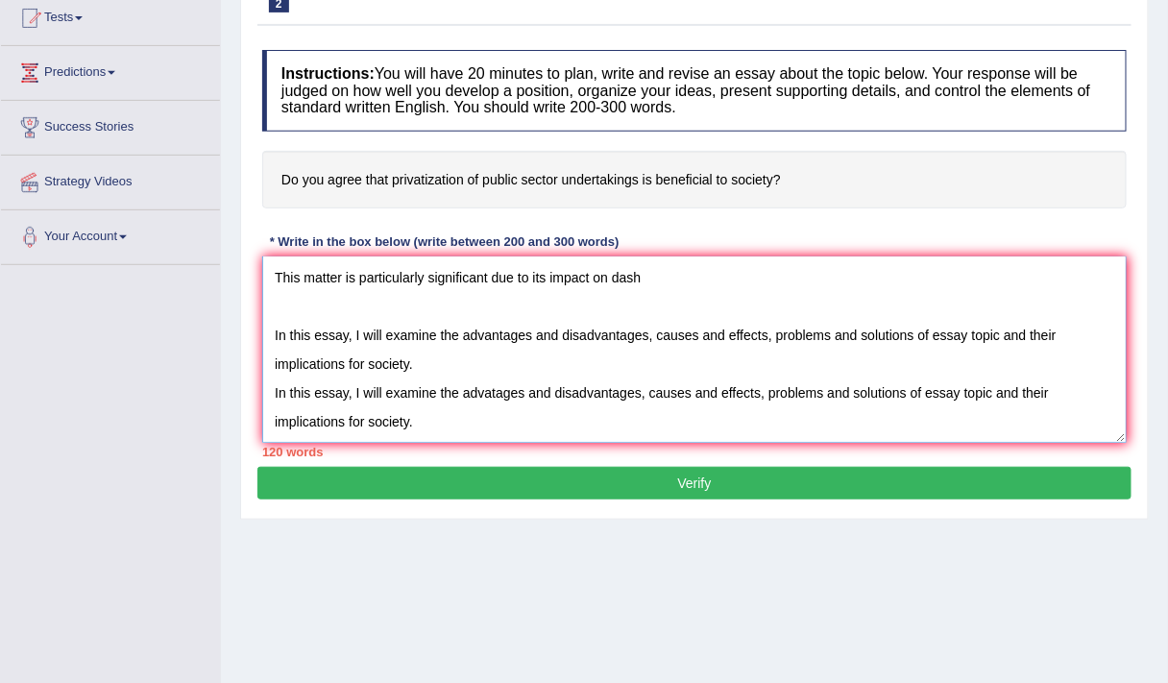
scroll to position [218, 0]
click at [524, 350] on textarea "The increasing influence of essay topic on our lives has ignited numerous discu…" at bounding box center [694, 350] width 865 height 186
click at [785, 404] on textarea "The increasing influence of essay topic on our lives has ignited numerous discu…" at bounding box center [694, 350] width 865 height 186
click at [426, 382] on textarea "The increasing influence of essay topic on our lives has ignited numerous discu…" at bounding box center [694, 350] width 865 height 186
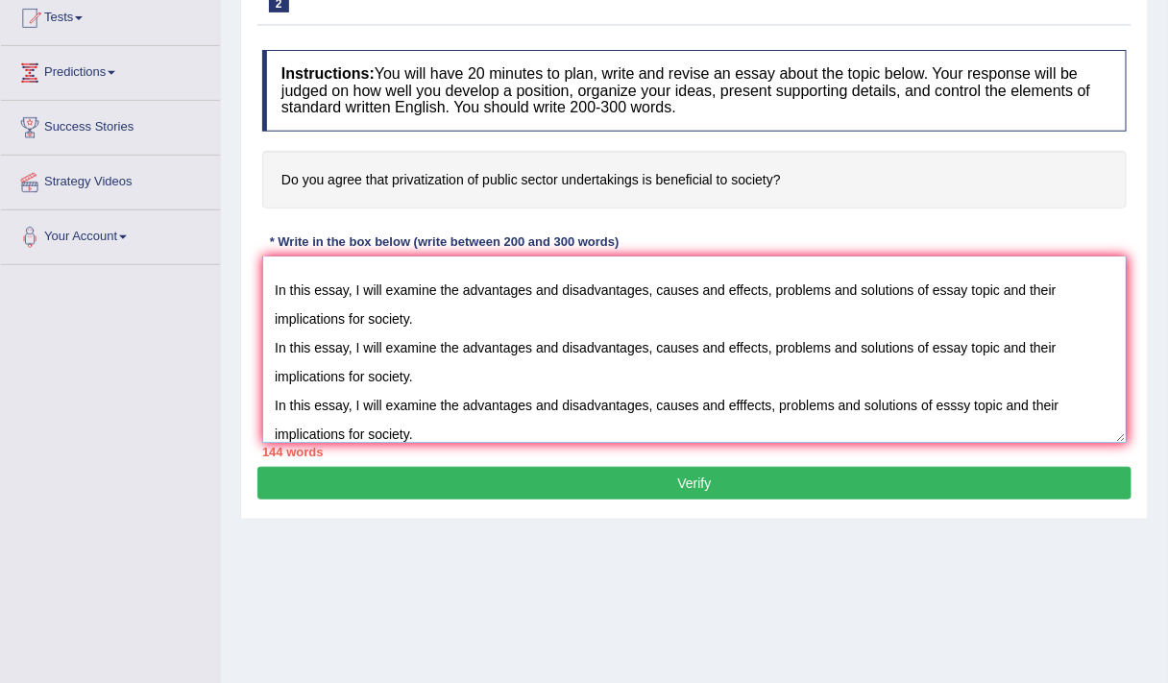
click at [773, 405] on textarea "The increasing influence of essay topic on our lives has ignited numerous discu…" at bounding box center [694, 350] width 865 height 186
click at [771, 405] on textarea "The increasing influence of essay topic on our lives has ignited numerous discu…" at bounding box center [694, 350] width 865 height 186
click at [652, 454] on div "144 words" at bounding box center [694, 452] width 865 height 18
click at [675, 432] on textarea "The increasing influence of essay topic on our lives has ignited numerous discu…" at bounding box center [694, 350] width 865 height 186
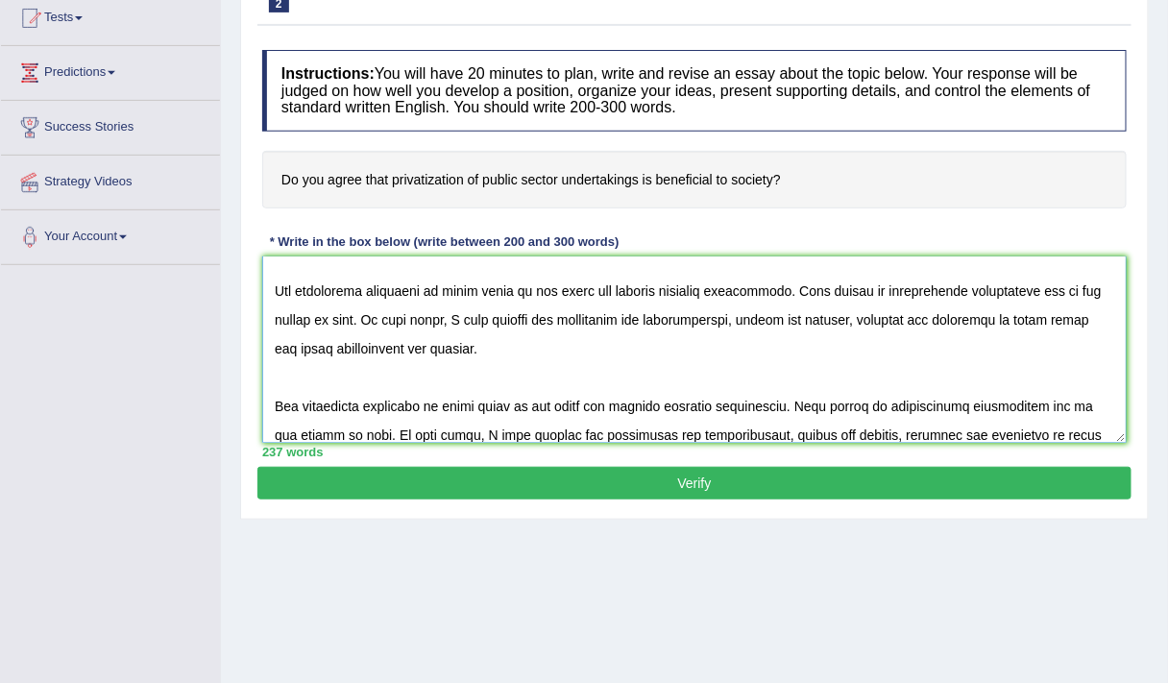
scroll to position [449, 0]
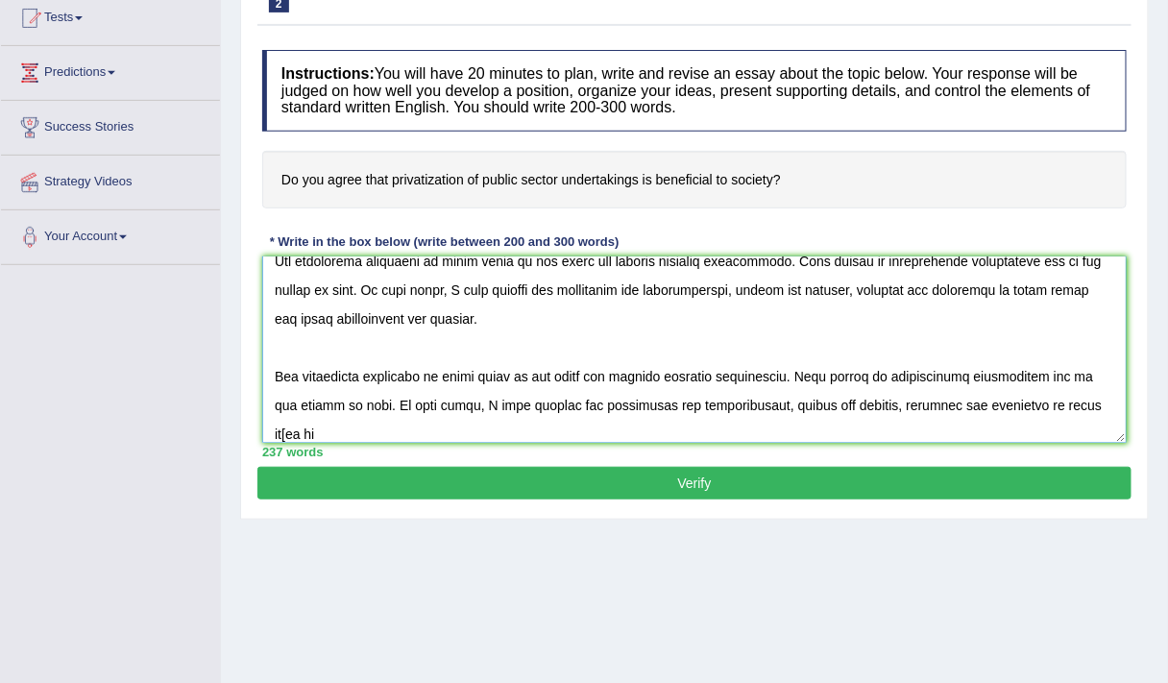
click at [1103, 411] on textarea at bounding box center [694, 350] width 865 height 186
click at [577, 352] on textarea at bounding box center [694, 350] width 865 height 186
click at [296, 428] on textarea at bounding box center [694, 350] width 865 height 186
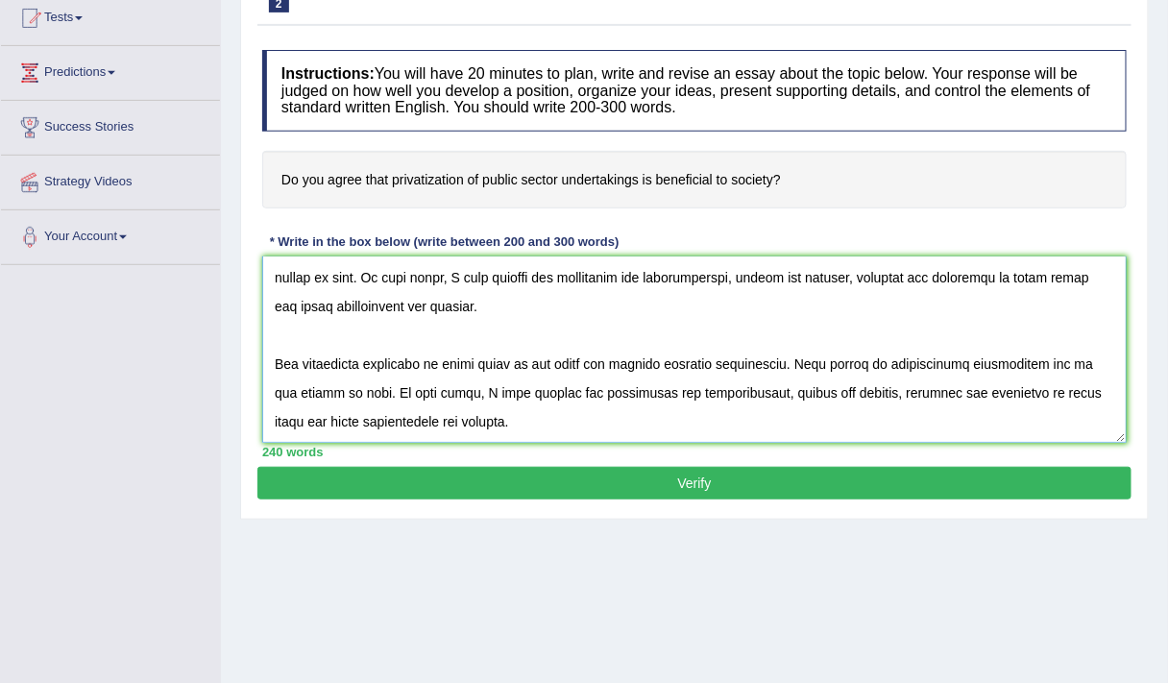
click at [648, 392] on textarea at bounding box center [694, 350] width 865 height 186
click at [1067, 365] on textarea at bounding box center [694, 350] width 865 height 186
click at [507, 339] on textarea at bounding box center [694, 350] width 865 height 186
click at [466, 297] on textarea at bounding box center [694, 350] width 865 height 186
click at [473, 332] on textarea at bounding box center [694, 350] width 865 height 186
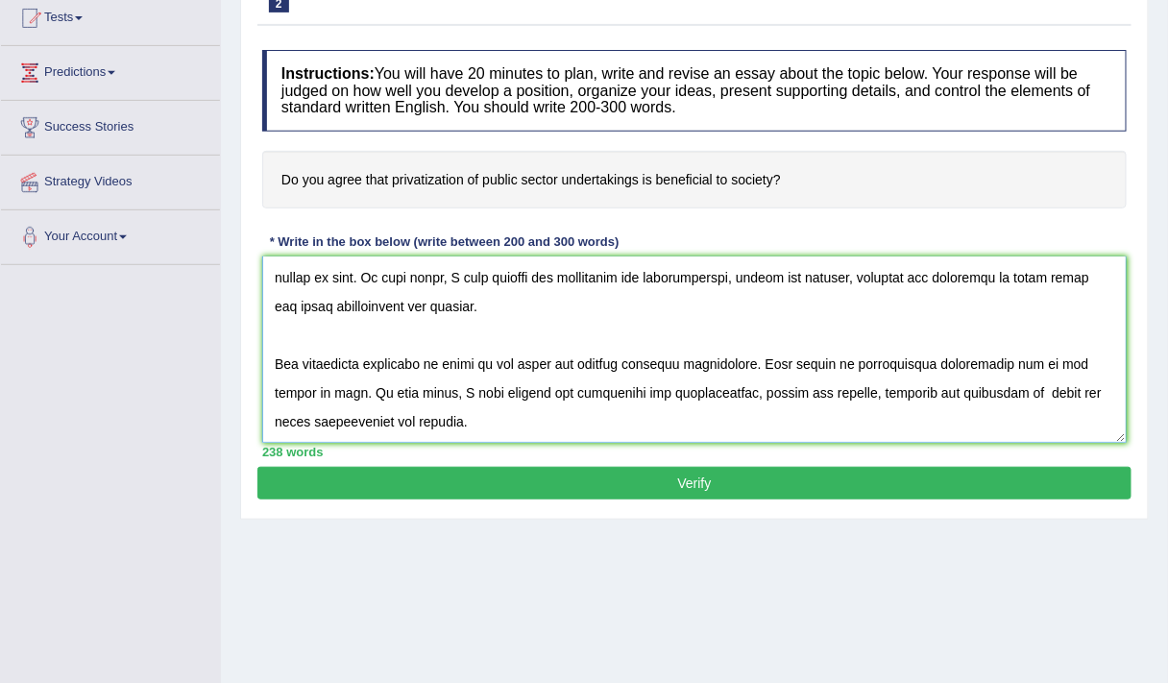
click at [630, 301] on textarea at bounding box center [694, 350] width 865 height 186
click at [1001, 370] on textarea at bounding box center [694, 350] width 865 height 186
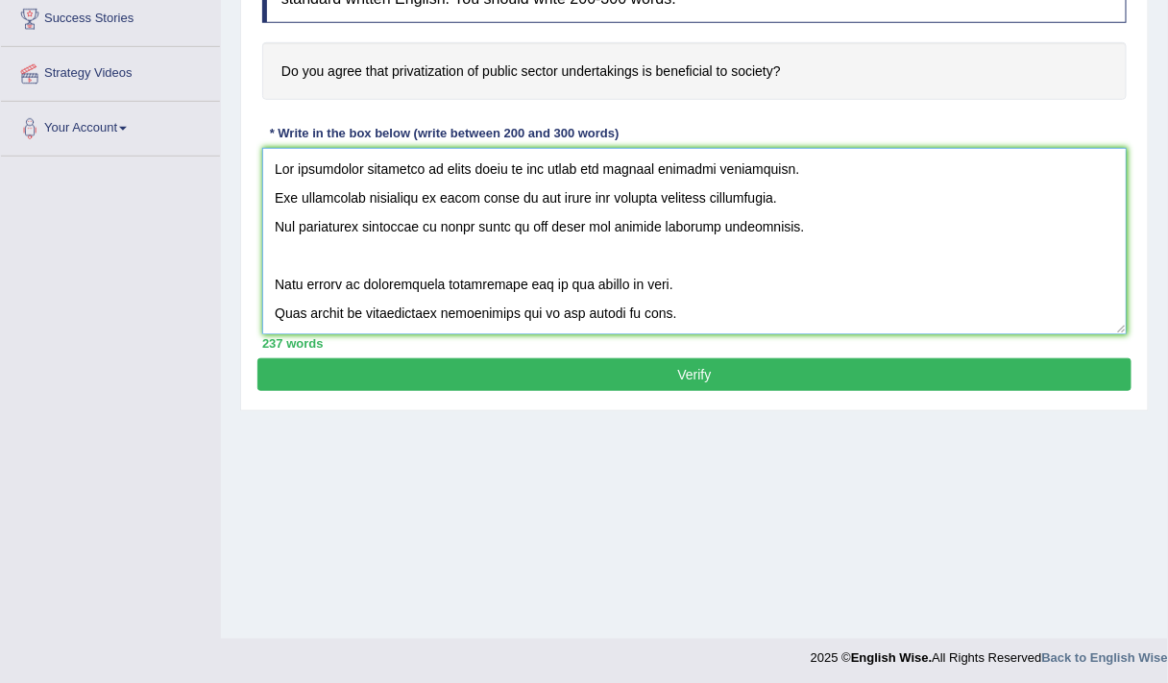
scroll to position [325, 0]
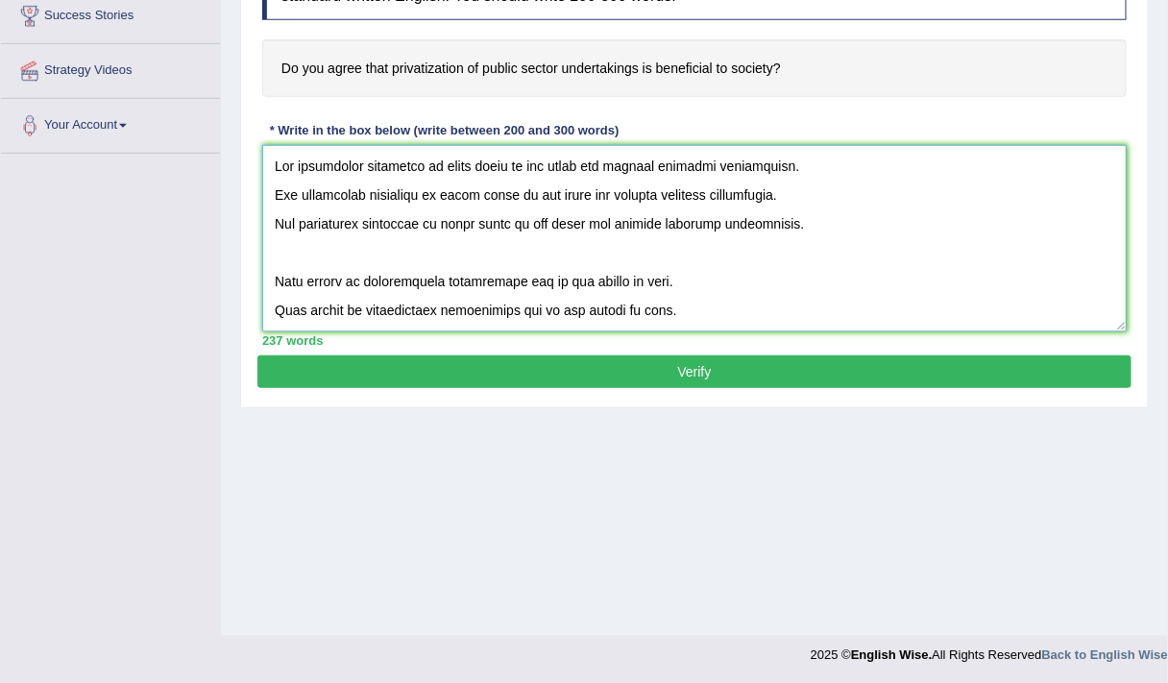
drag, startPoint x: 685, startPoint y: 280, endPoint x: 646, endPoint y: 308, distance: 48.8
click at [646, 308] on textarea at bounding box center [694, 238] width 865 height 186
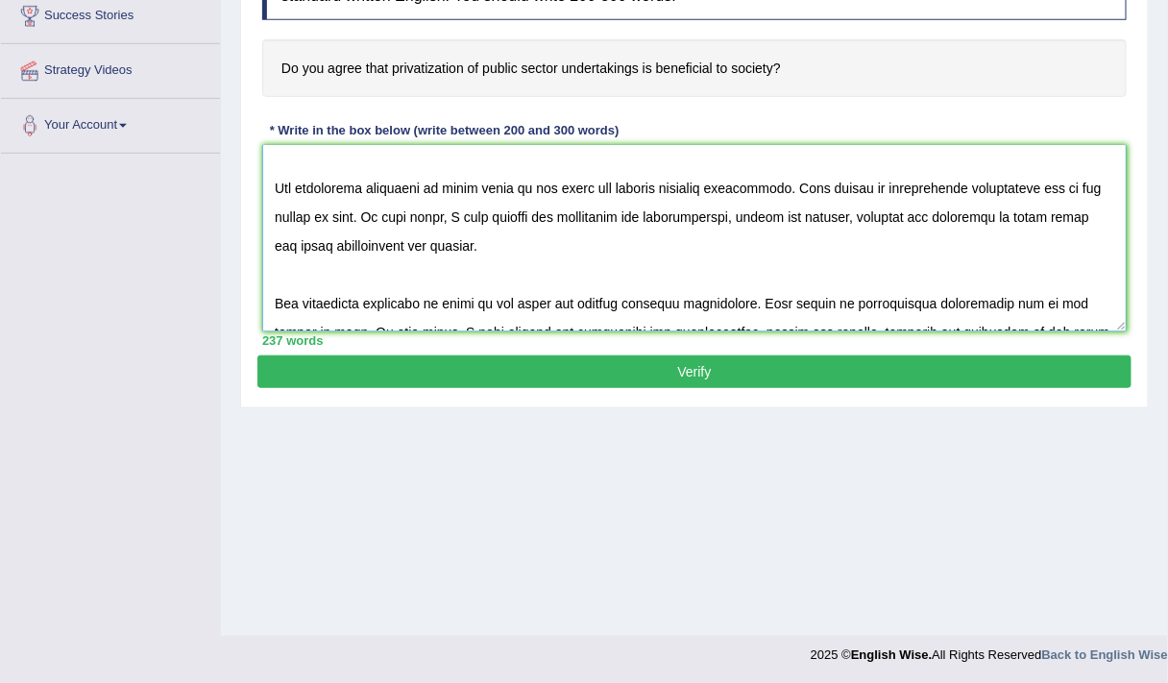
scroll to position [489, 0]
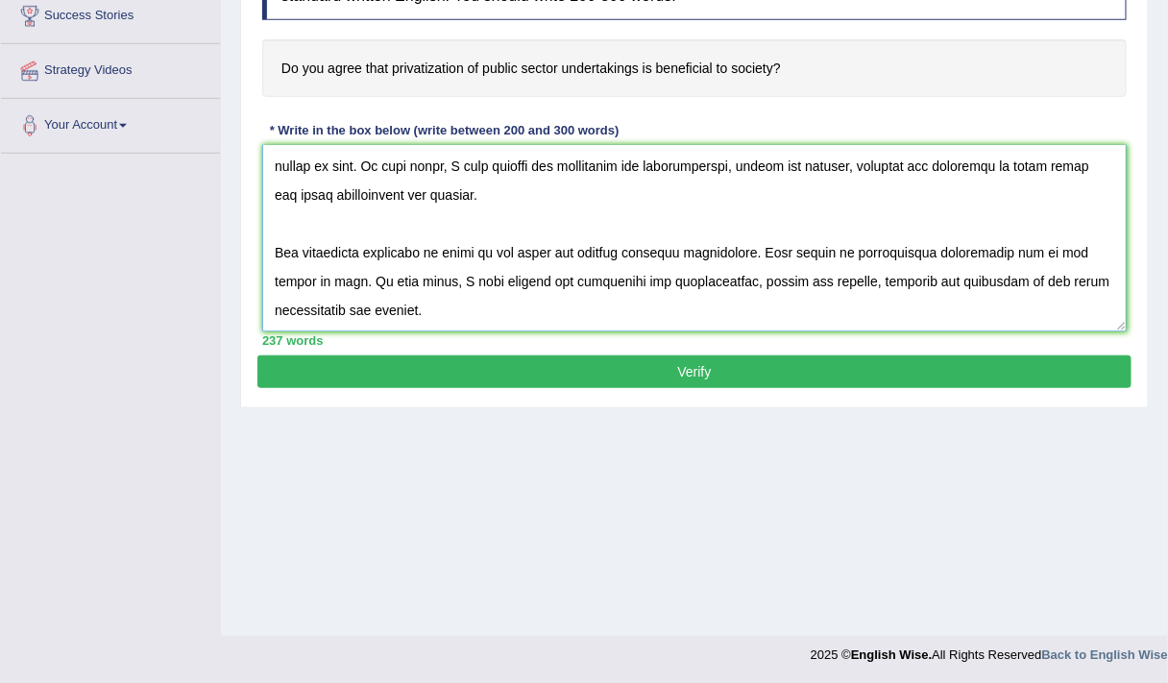
click at [354, 294] on textarea at bounding box center [694, 238] width 865 height 186
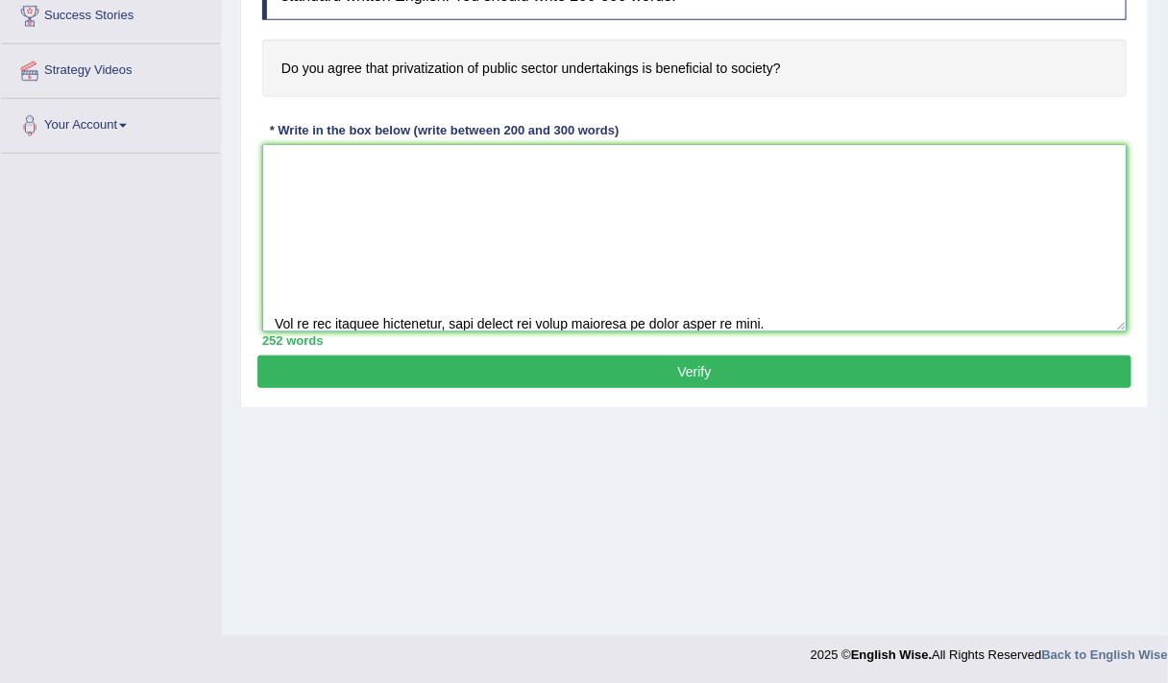
click at [569, 320] on textarea at bounding box center [694, 238] width 865 height 186
click at [835, 317] on textarea at bounding box center [694, 238] width 865 height 186
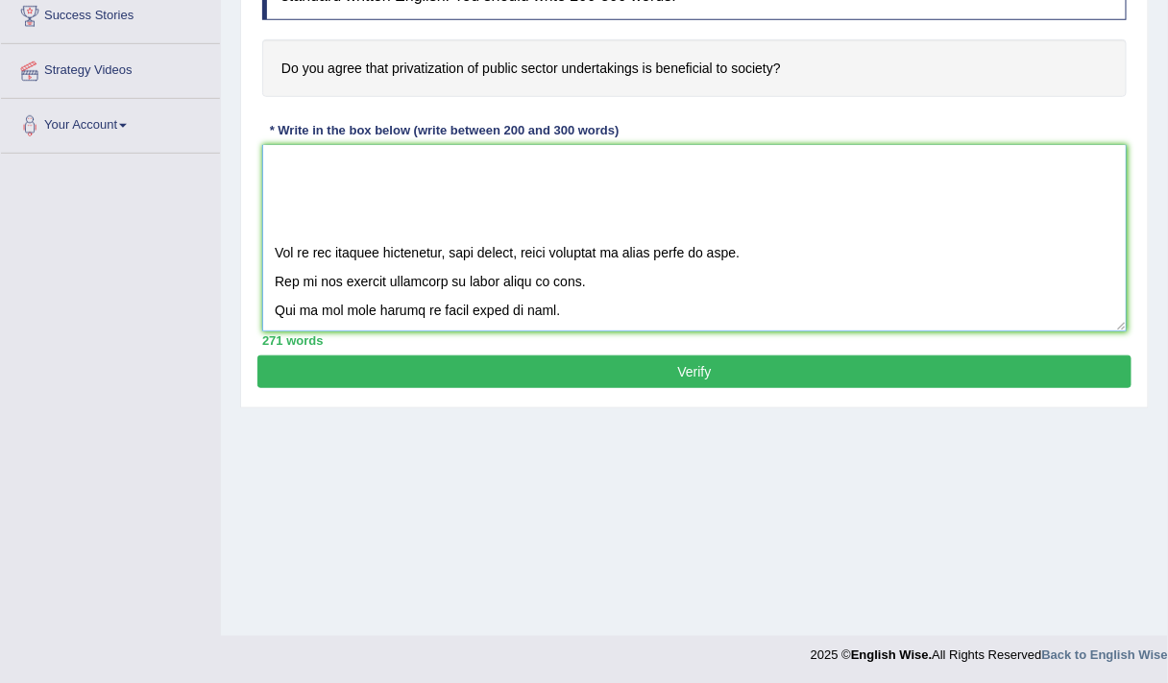
scroll to position [720, 0]
click at [443, 278] on textarea at bounding box center [694, 238] width 865 height 186
click at [454, 278] on textarea at bounding box center [694, 238] width 865 height 186
click at [524, 308] on textarea at bounding box center [694, 238] width 865 height 186
click at [529, 307] on textarea at bounding box center [694, 238] width 865 height 186
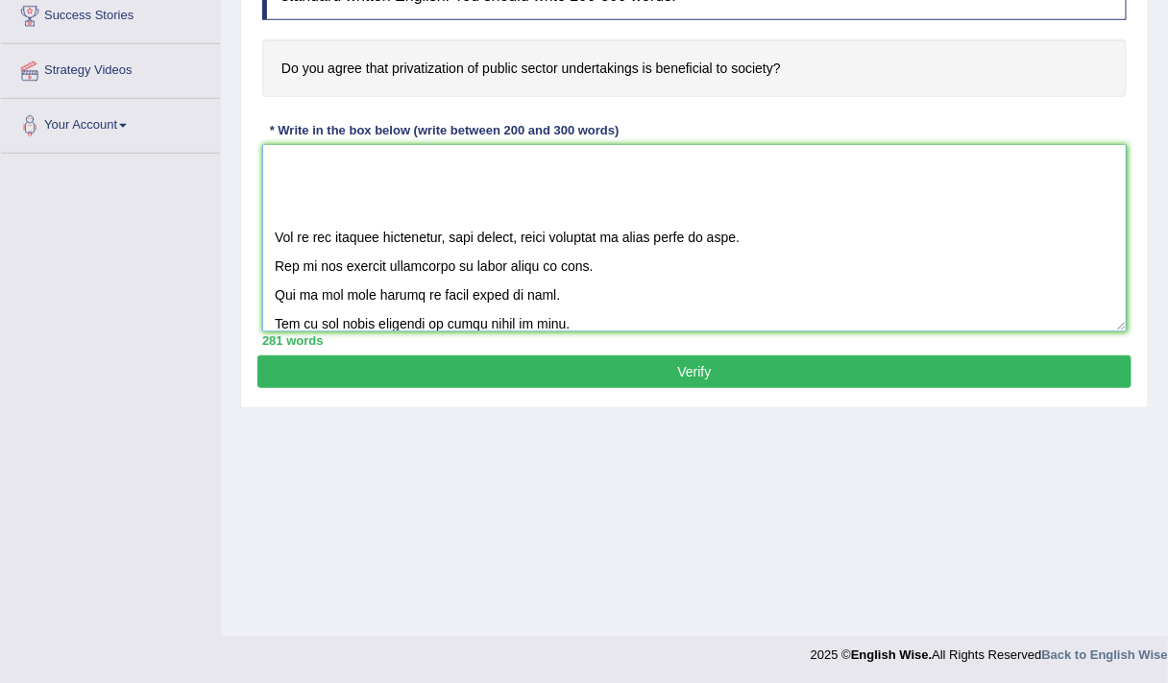
scroll to position [749, 0]
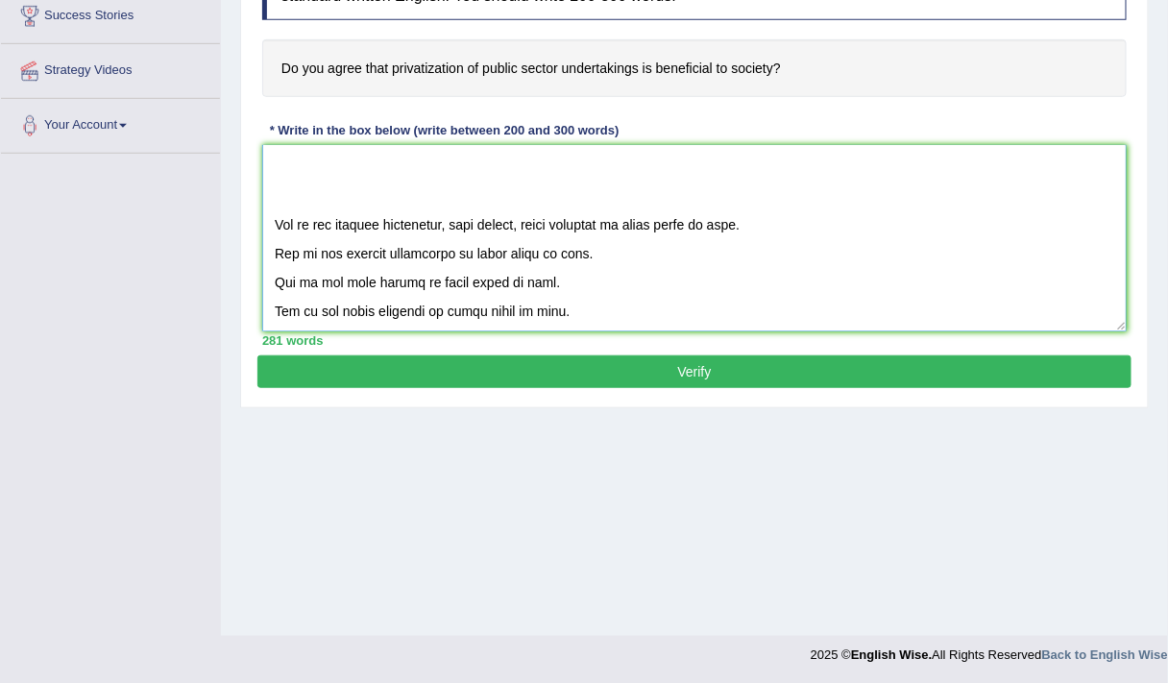
click at [486, 307] on textarea at bounding box center [694, 238] width 865 height 186
click at [577, 307] on textarea at bounding box center [694, 238] width 865 height 186
click at [808, 259] on textarea at bounding box center [694, 238] width 865 height 186
click at [498, 311] on textarea at bounding box center [694, 238] width 865 height 186
click at [480, 310] on textarea at bounding box center [694, 238] width 865 height 186
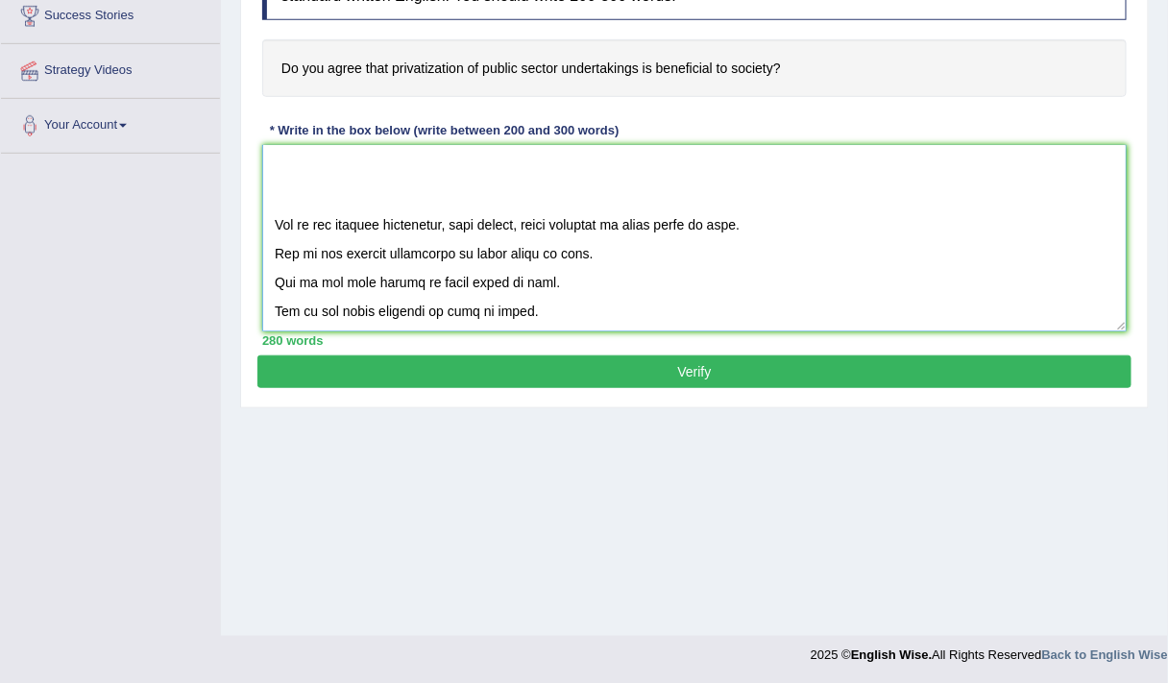
click at [612, 292] on textarea at bounding box center [694, 238] width 865 height 186
click at [763, 277] on textarea at bounding box center [694, 238] width 865 height 186
click at [564, 314] on textarea at bounding box center [694, 238] width 865 height 186
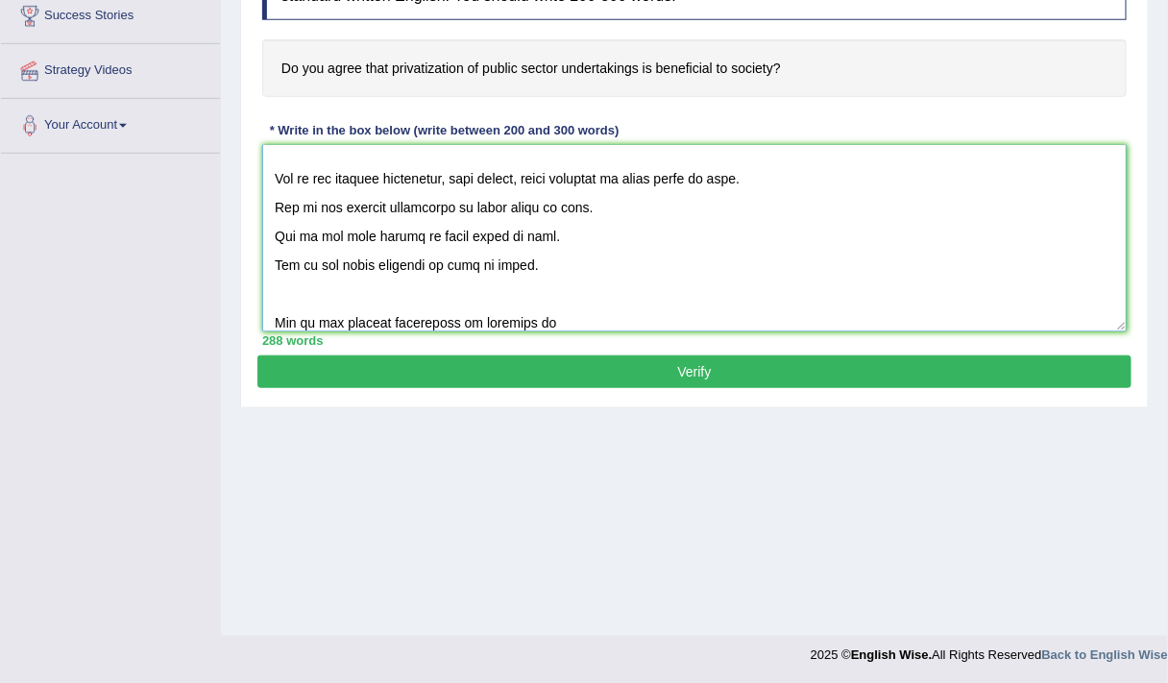
click at [504, 321] on textarea at bounding box center [694, 238] width 865 height 186
click at [756, 281] on textarea at bounding box center [694, 238] width 865 height 186
click at [584, 322] on textarea at bounding box center [694, 238] width 865 height 186
click at [530, 322] on textarea at bounding box center [694, 238] width 865 height 186
click at [502, 320] on textarea at bounding box center [694, 238] width 865 height 186
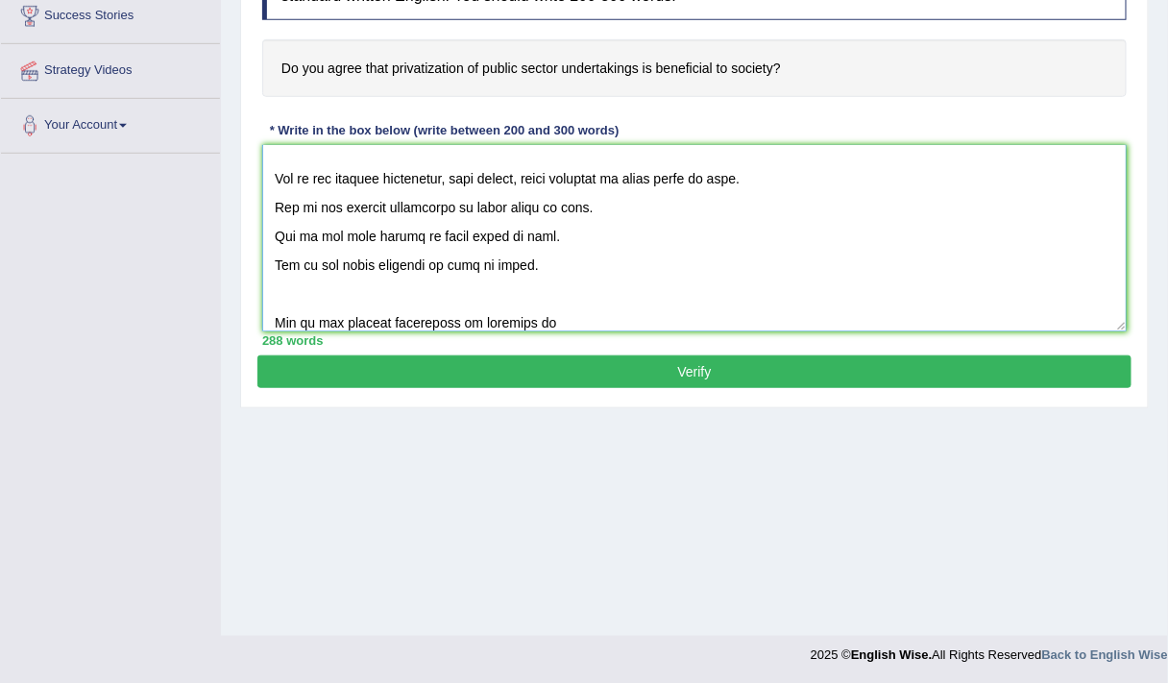
click at [611, 314] on textarea at bounding box center [694, 238] width 865 height 186
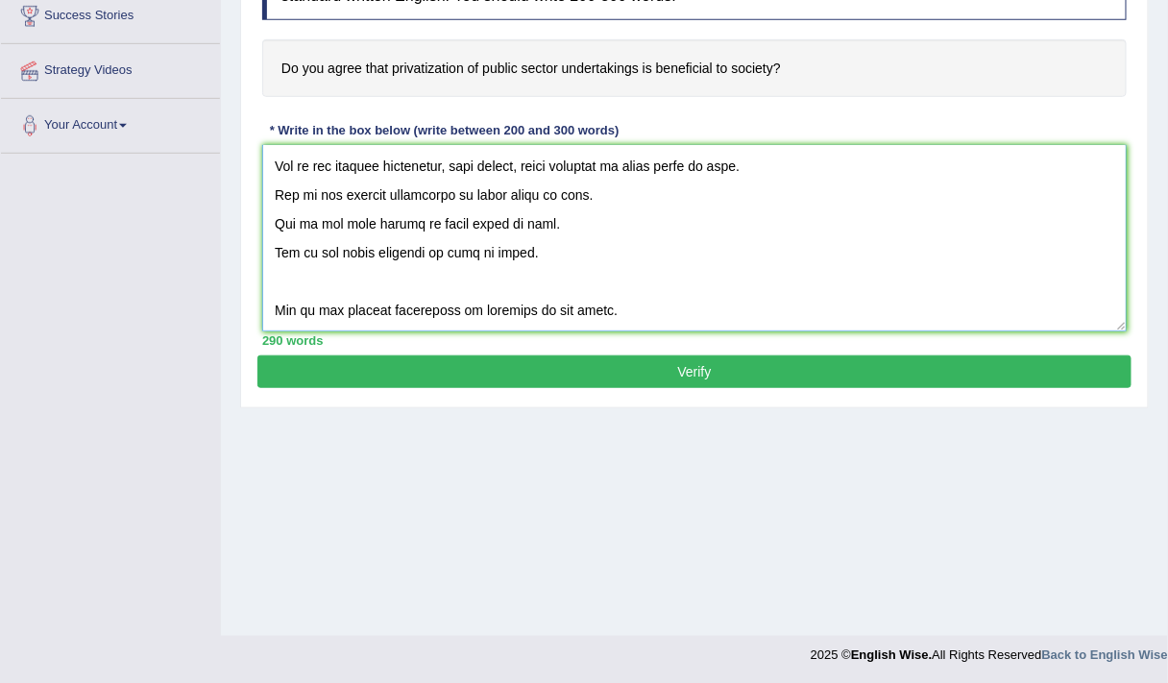
type textarea "The increasing influence of essay topic on our lives has ignited numerous discu…"
